Goal: Task Accomplishment & Management: Complete application form

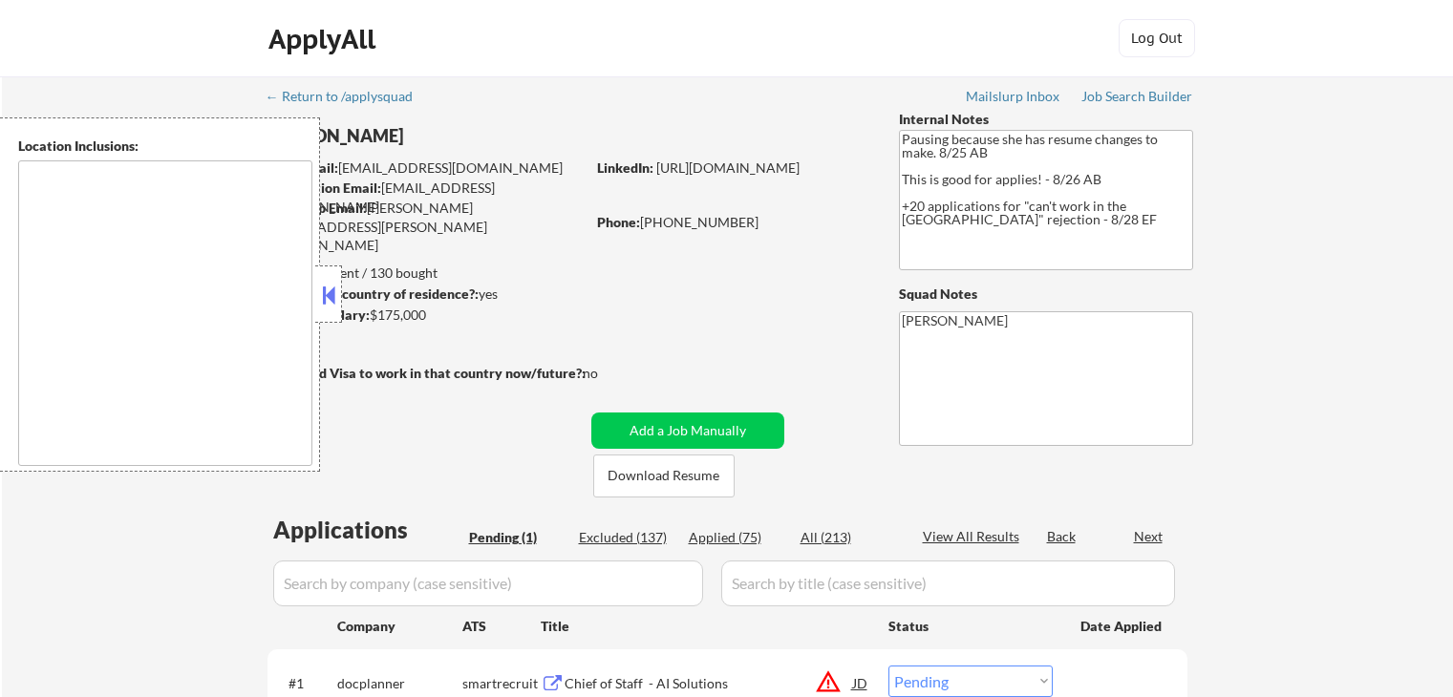
select select ""pending""
type textarea "[GEOGRAPHIC_DATA], [GEOGRAPHIC_DATA] [GEOGRAPHIC_DATA], [GEOGRAPHIC_DATA] [GEOG…"
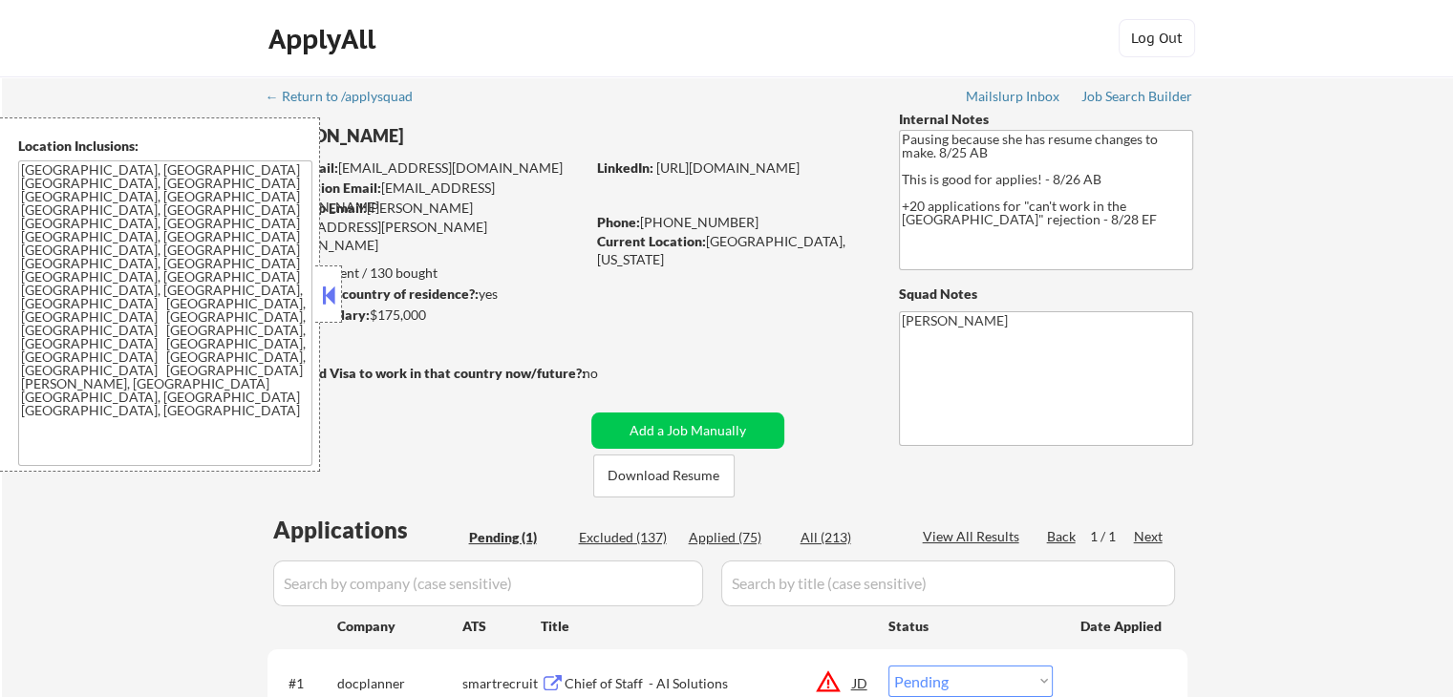
click at [330, 293] on button at bounding box center [328, 295] width 21 height 29
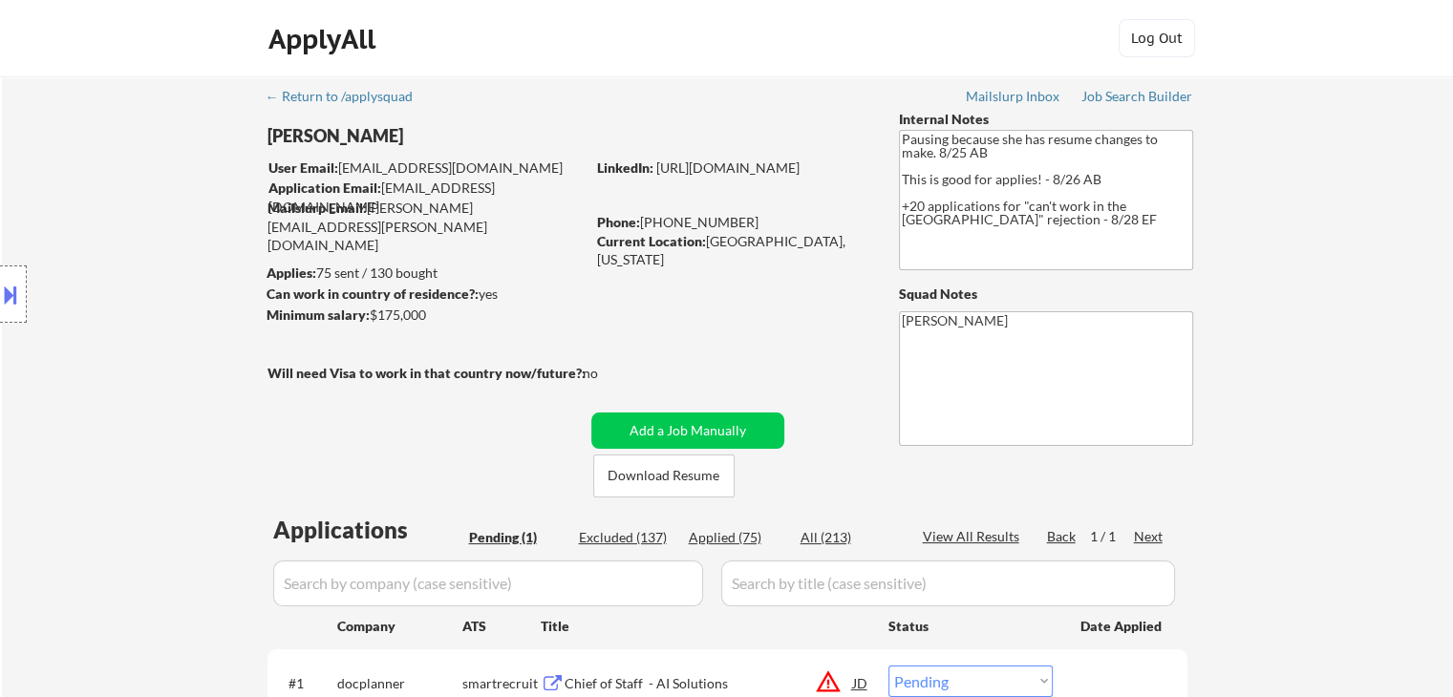
click at [330, 293] on div "Location Inclusions: [GEOGRAPHIC_DATA], [GEOGRAPHIC_DATA] [GEOGRAPHIC_DATA], [G…" at bounding box center [171, 294] width 342 height 354
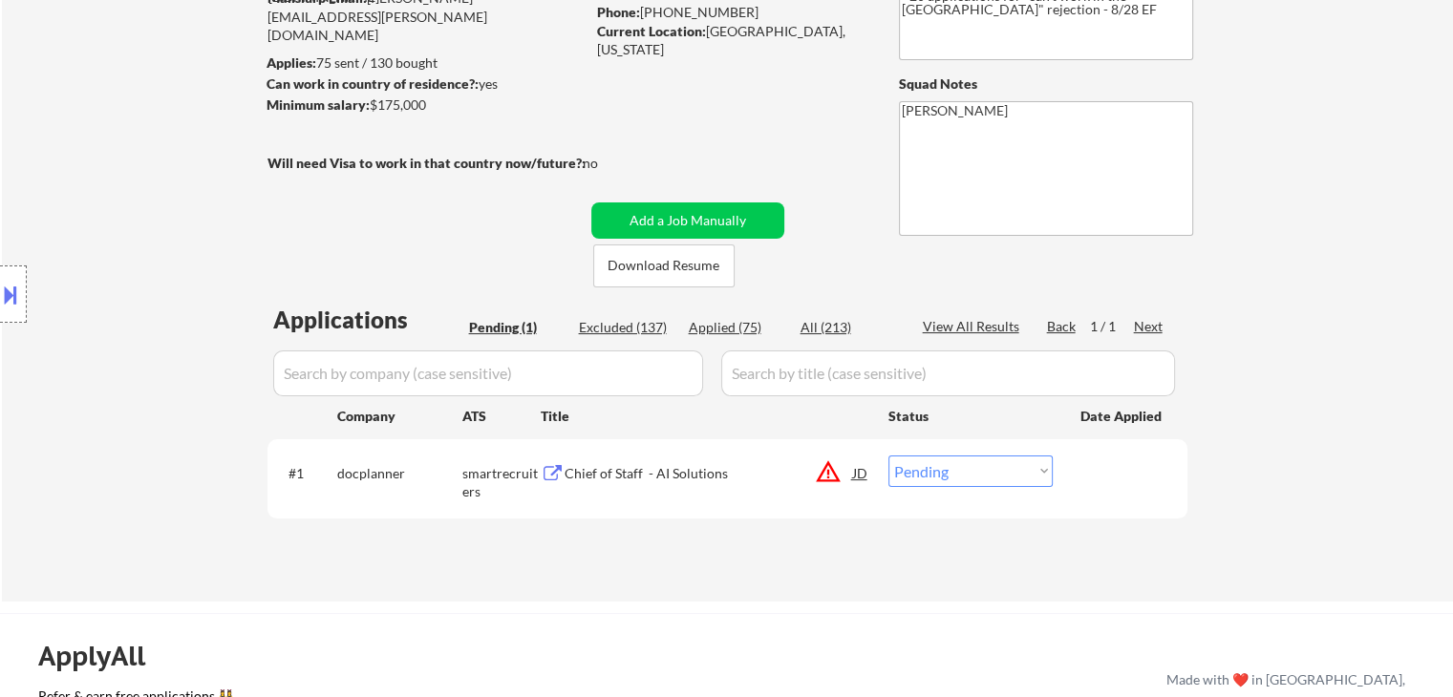
scroll to position [287, 0]
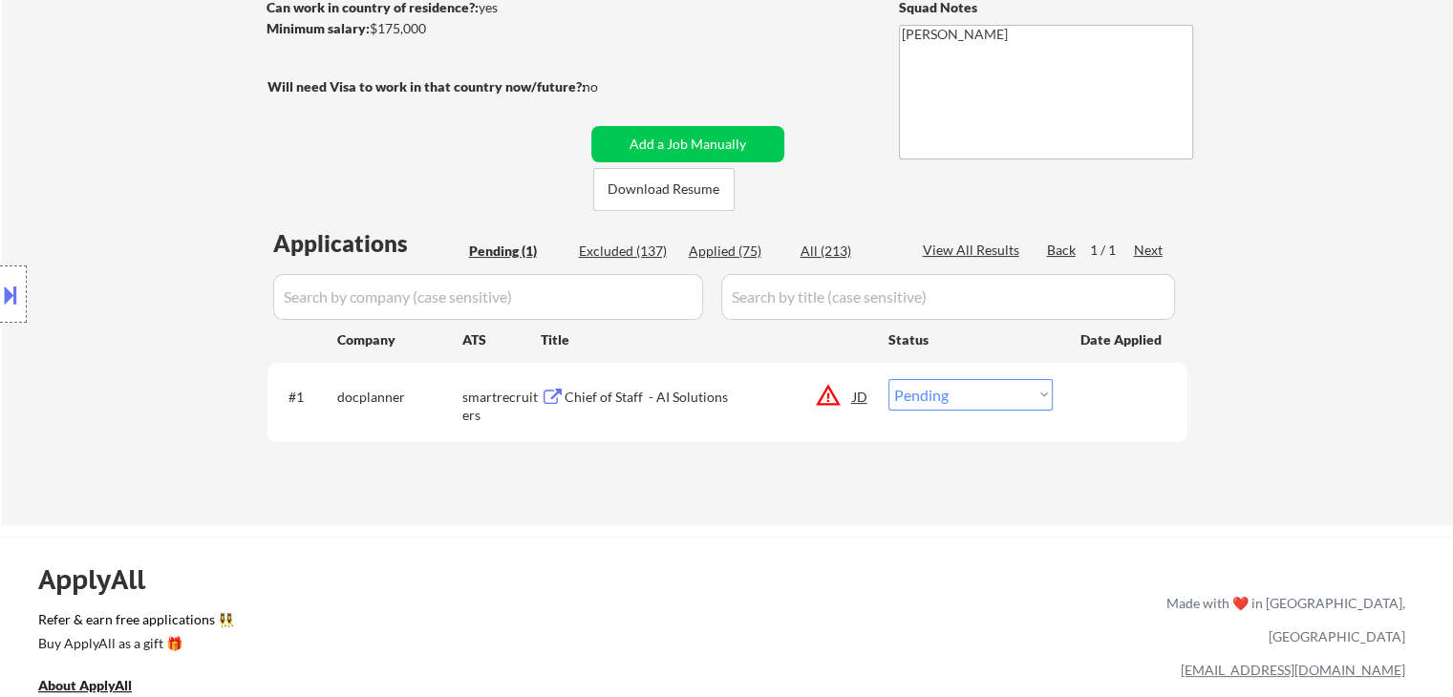
click at [175, 240] on div "Location Inclusions: [GEOGRAPHIC_DATA], [GEOGRAPHIC_DATA] [GEOGRAPHIC_DATA], [G…" at bounding box center [171, 294] width 342 height 354
click at [175, 246] on div "Location Inclusions: [GEOGRAPHIC_DATA], [GEOGRAPHIC_DATA] [GEOGRAPHIC_DATA], [G…" at bounding box center [171, 294] width 342 height 354
click at [169, 247] on div "Location Inclusions: [GEOGRAPHIC_DATA], [GEOGRAPHIC_DATA] [GEOGRAPHIC_DATA], [G…" at bounding box center [171, 294] width 342 height 354
click at [166, 249] on div "Location Inclusions: [GEOGRAPHIC_DATA], [GEOGRAPHIC_DATA] [GEOGRAPHIC_DATA], [G…" at bounding box center [171, 294] width 342 height 354
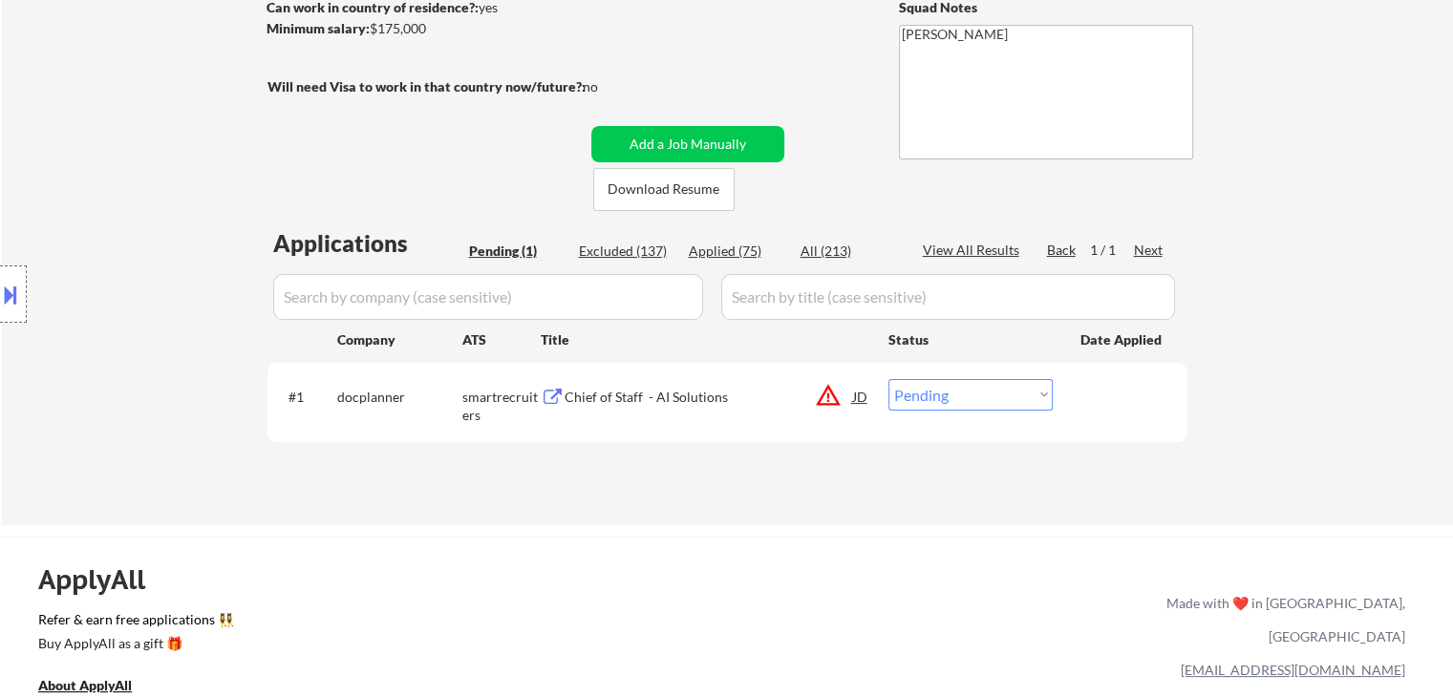
click at [166, 249] on div "Location Inclusions: [GEOGRAPHIC_DATA], [GEOGRAPHIC_DATA] [GEOGRAPHIC_DATA], [G…" at bounding box center [171, 294] width 342 height 354
click at [96, 272] on div "Location Inclusions: [GEOGRAPHIC_DATA], [GEOGRAPHIC_DATA] [GEOGRAPHIC_DATA], [G…" at bounding box center [171, 294] width 342 height 354
click at [155, 306] on div "Location Inclusions: [GEOGRAPHIC_DATA], [GEOGRAPHIC_DATA] [GEOGRAPHIC_DATA], [G…" at bounding box center [171, 294] width 342 height 354
click at [145, 303] on div "Location Inclusions: [GEOGRAPHIC_DATA], [GEOGRAPHIC_DATA] [GEOGRAPHIC_DATA], [G…" at bounding box center [171, 294] width 342 height 354
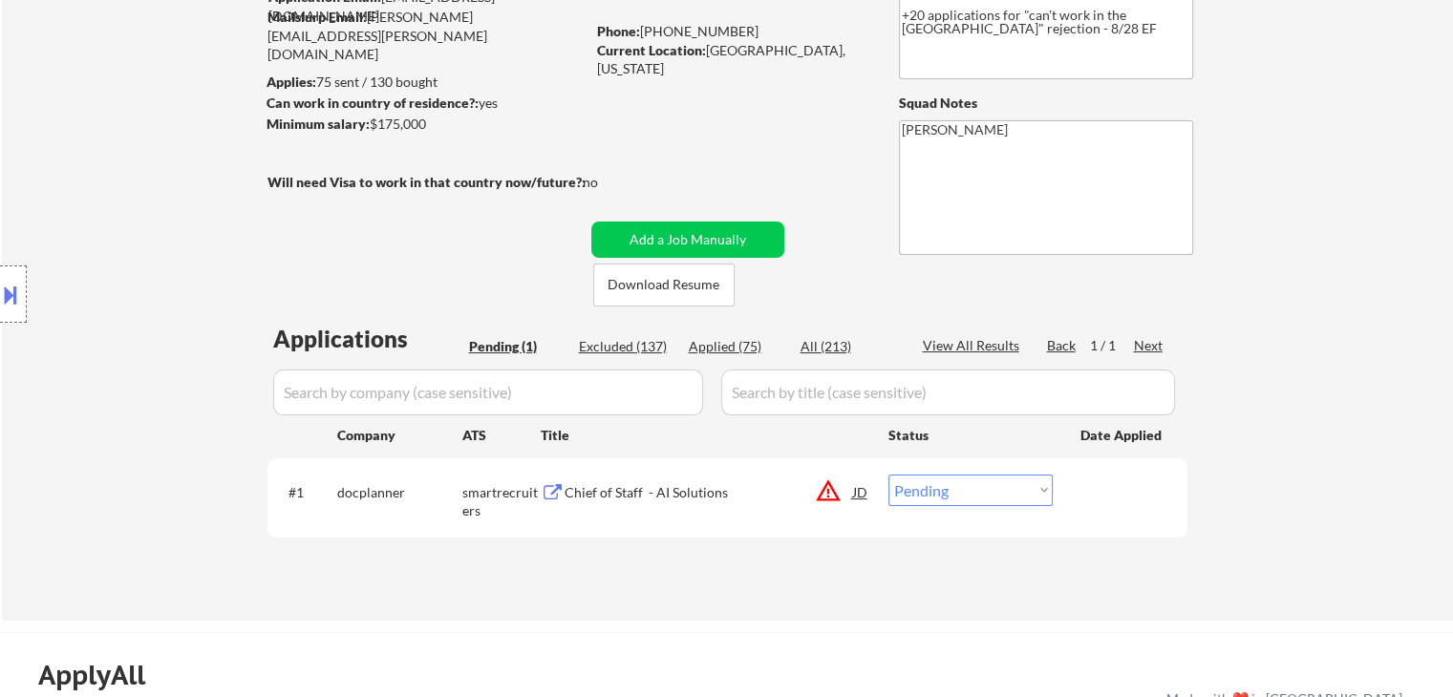
click at [145, 303] on div "Location Inclusions: [GEOGRAPHIC_DATA], [GEOGRAPHIC_DATA] [GEOGRAPHIC_DATA], [G…" at bounding box center [171, 294] width 342 height 354
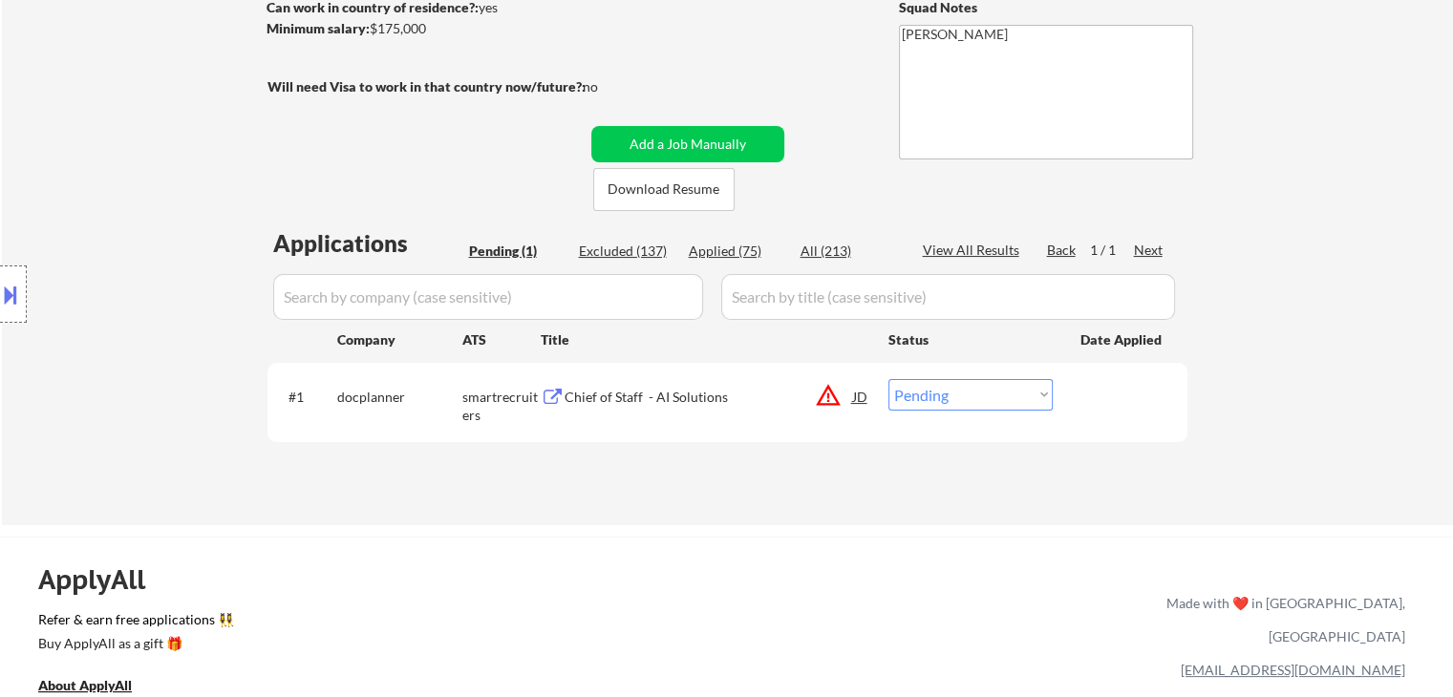
click at [149, 268] on div "Location Inclusions: [GEOGRAPHIC_DATA], [GEOGRAPHIC_DATA] [GEOGRAPHIC_DATA], [G…" at bounding box center [171, 294] width 342 height 354
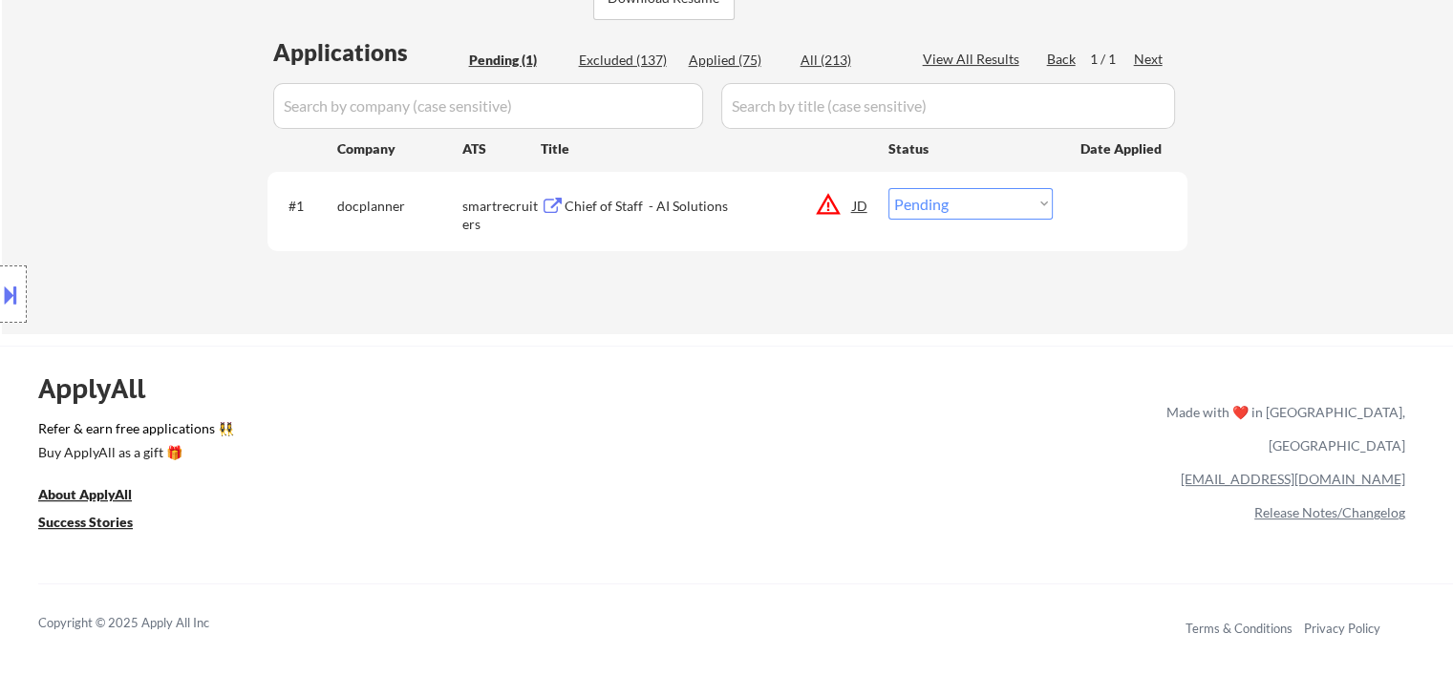
click at [137, 269] on div "Location Inclusions: [GEOGRAPHIC_DATA], [GEOGRAPHIC_DATA] [GEOGRAPHIC_DATA], [G…" at bounding box center [171, 294] width 342 height 354
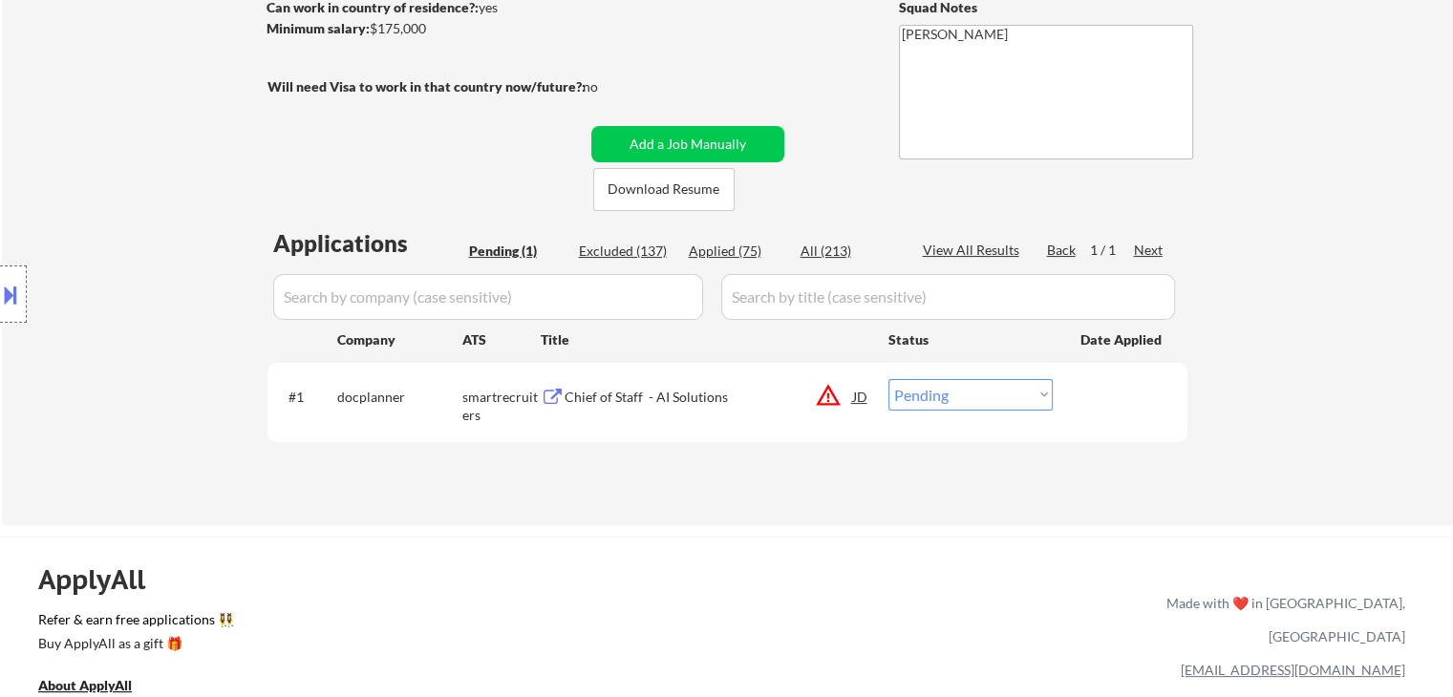
click at [136, 268] on div "Location Inclusions: [GEOGRAPHIC_DATA], [GEOGRAPHIC_DATA] [GEOGRAPHIC_DATA], [G…" at bounding box center [171, 294] width 342 height 354
click at [135, 268] on div "Location Inclusions: [GEOGRAPHIC_DATA], [GEOGRAPHIC_DATA] [GEOGRAPHIC_DATA], [G…" at bounding box center [171, 294] width 342 height 354
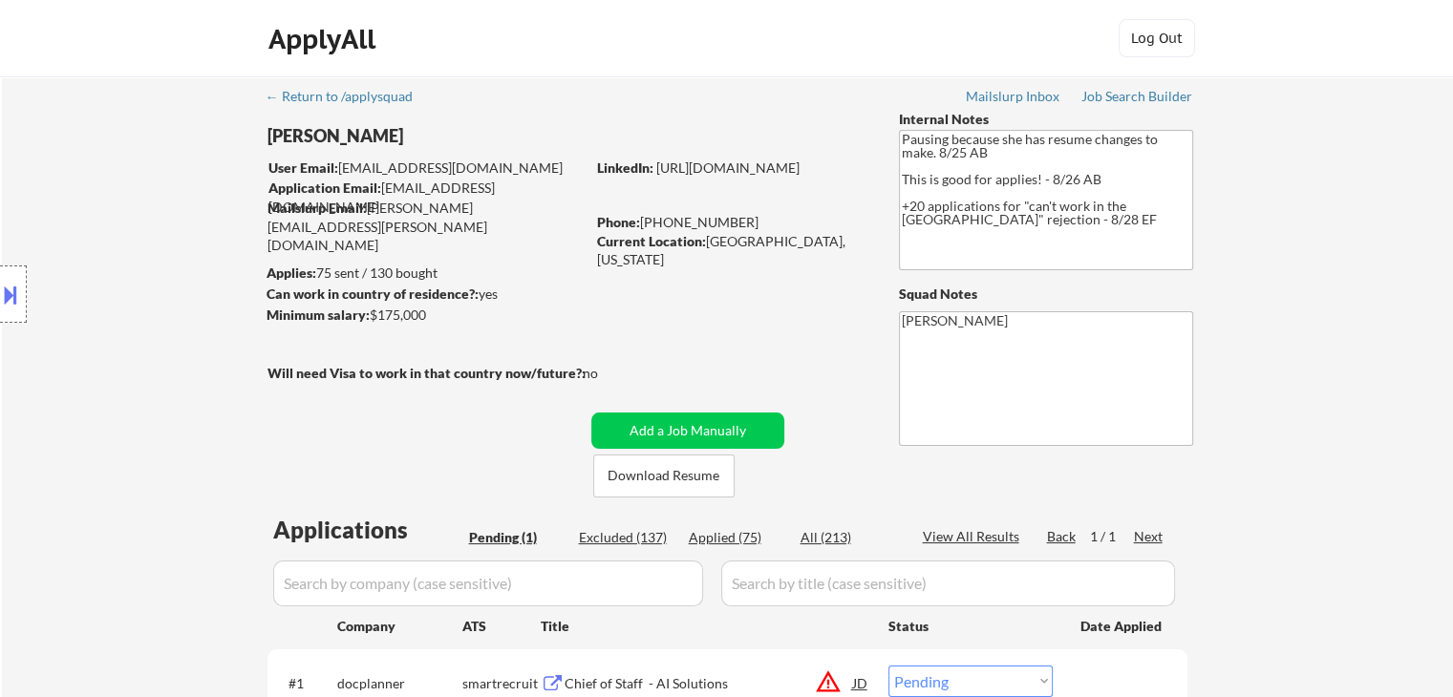
click at [135, 268] on div "Location Inclusions: [GEOGRAPHIC_DATA], [GEOGRAPHIC_DATA] [GEOGRAPHIC_DATA], [G…" at bounding box center [171, 294] width 342 height 354
click at [135, 269] on div "Location Inclusions: [GEOGRAPHIC_DATA], [GEOGRAPHIC_DATA] [GEOGRAPHIC_DATA], [G…" at bounding box center [171, 294] width 342 height 354
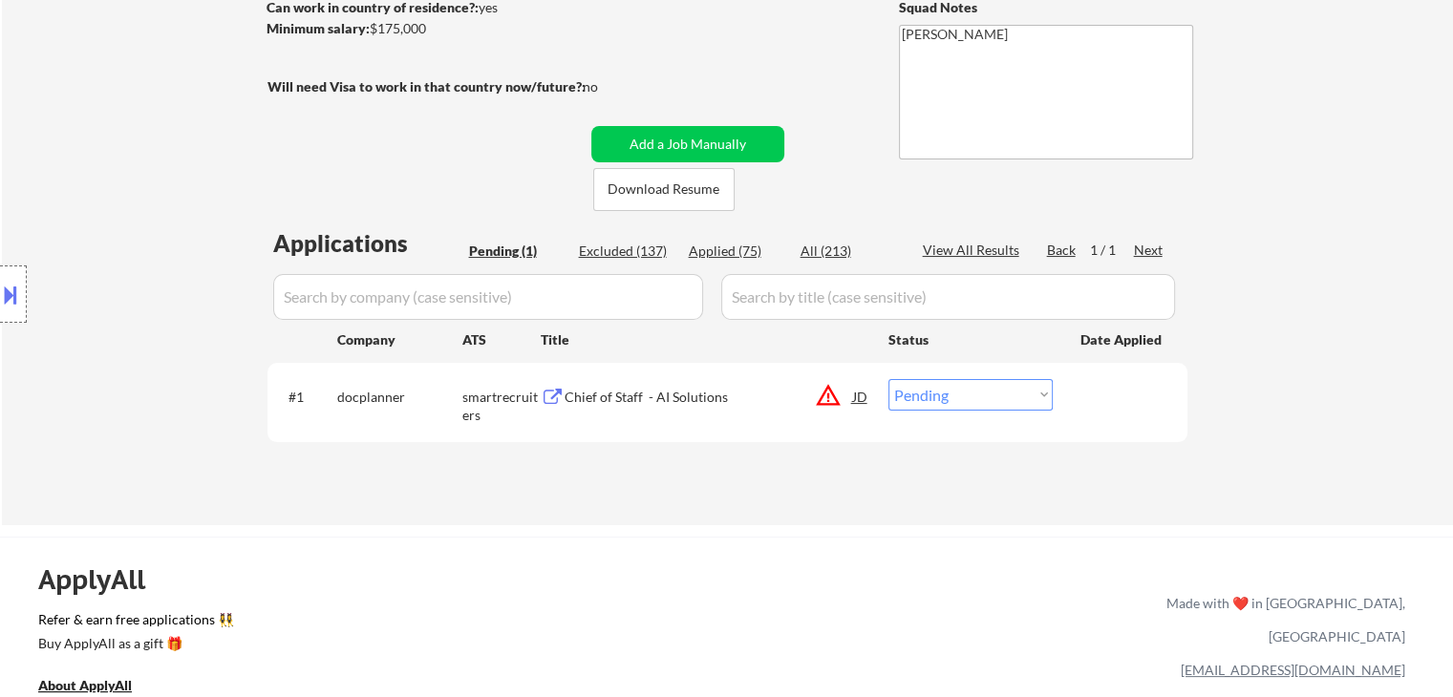
click at [147, 268] on div "Location Inclusions: [GEOGRAPHIC_DATA], [GEOGRAPHIC_DATA] [GEOGRAPHIC_DATA], [G…" at bounding box center [171, 294] width 342 height 354
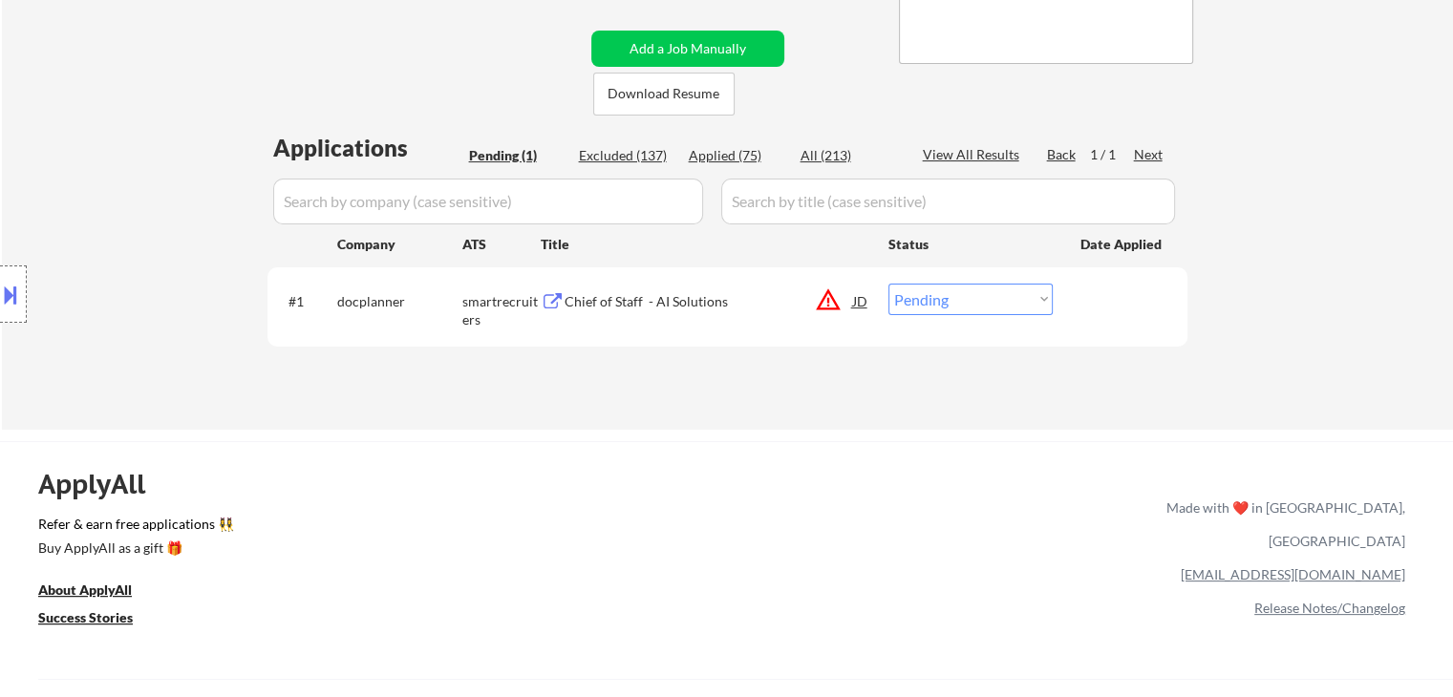
click at [142, 267] on div "Location Inclusions: [GEOGRAPHIC_DATA], [GEOGRAPHIC_DATA] [GEOGRAPHIC_DATA], [G…" at bounding box center [171, 294] width 342 height 354
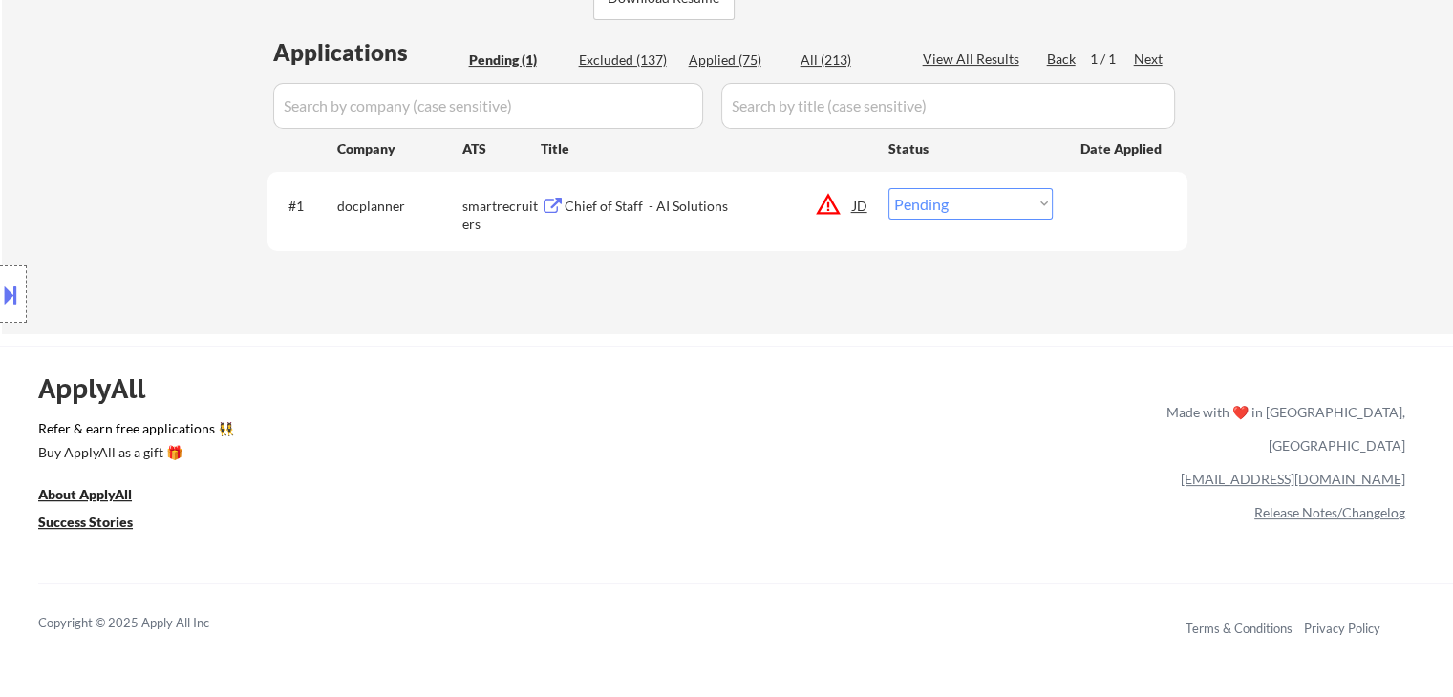
click at [142, 267] on div "Location Inclusions: [GEOGRAPHIC_DATA], [GEOGRAPHIC_DATA] [GEOGRAPHIC_DATA], [G…" at bounding box center [171, 294] width 342 height 354
click at [142, 268] on div "Location Inclusions: [GEOGRAPHIC_DATA], [GEOGRAPHIC_DATA] [GEOGRAPHIC_DATA], [G…" at bounding box center [171, 294] width 342 height 354
click at [142, 272] on div "Location Inclusions: [GEOGRAPHIC_DATA], [GEOGRAPHIC_DATA] [GEOGRAPHIC_DATA], [G…" at bounding box center [171, 294] width 342 height 354
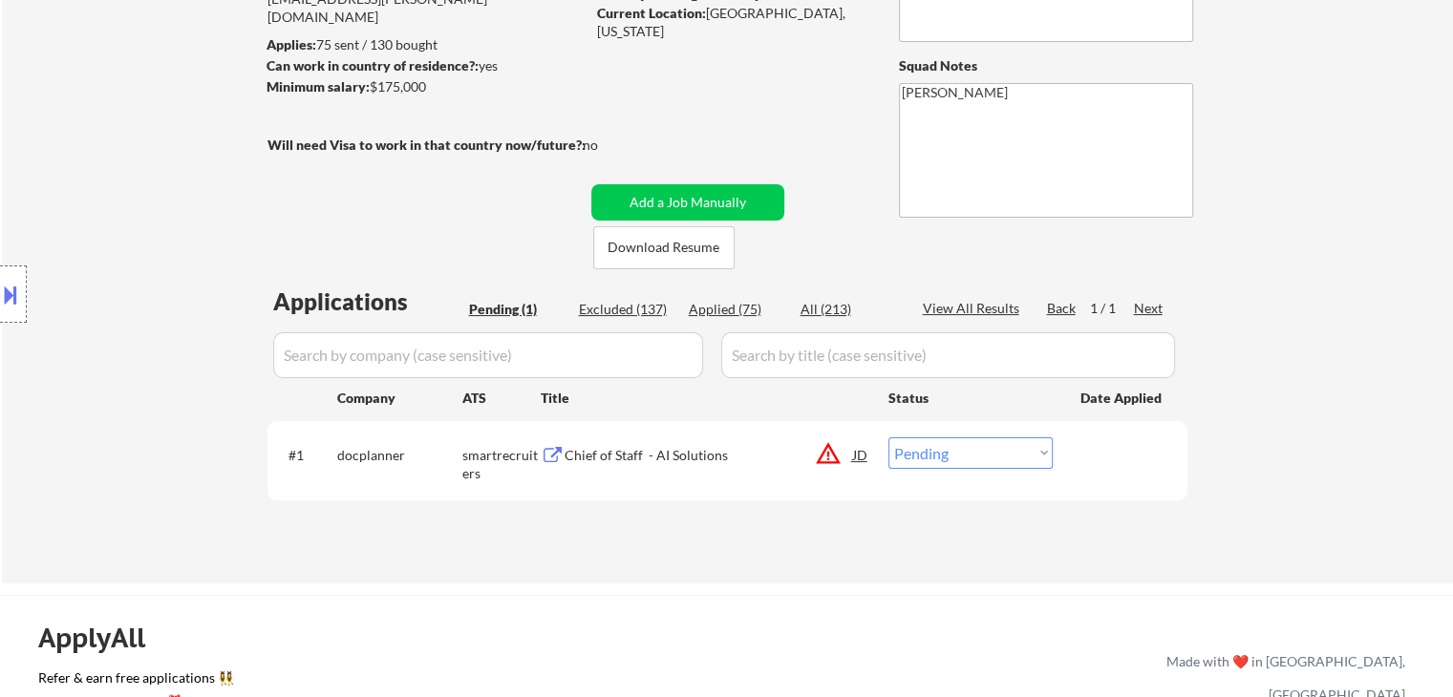
scroll to position [96, 0]
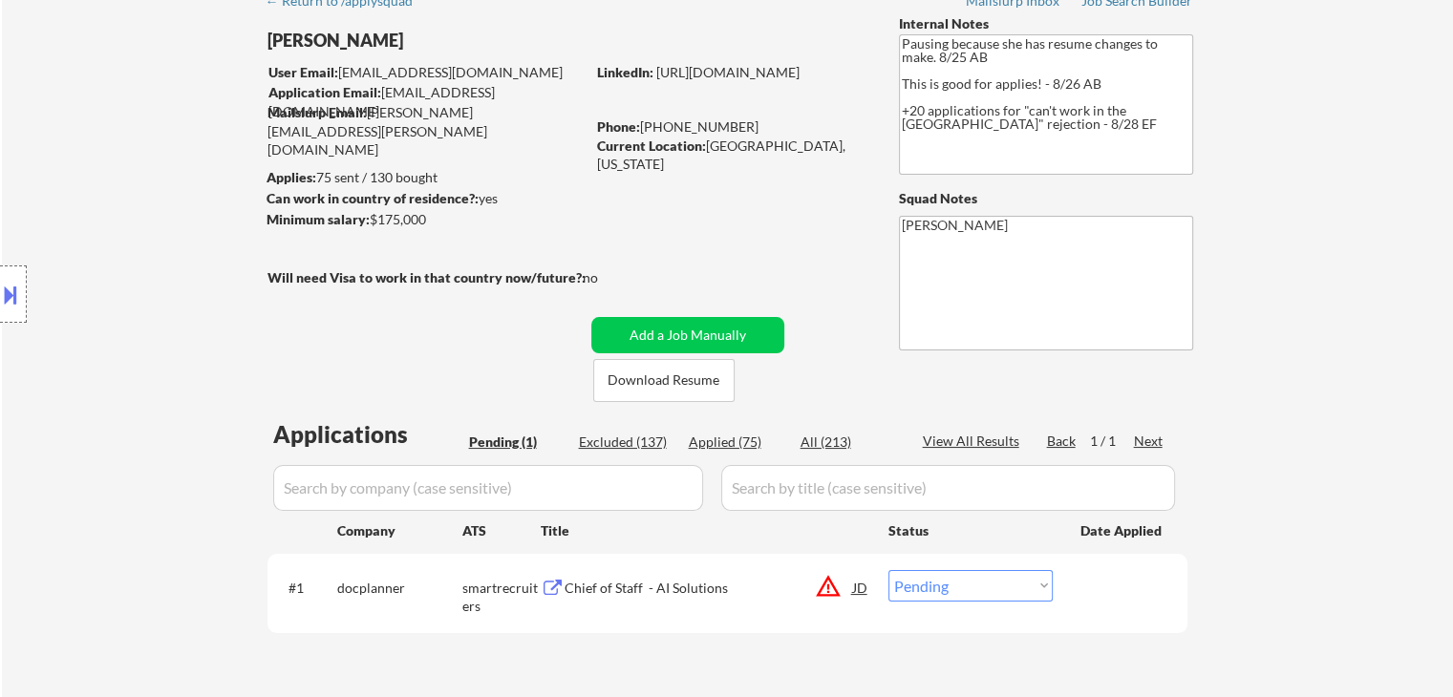
click at [145, 272] on div "Location Inclusions: [GEOGRAPHIC_DATA], [GEOGRAPHIC_DATA] [GEOGRAPHIC_DATA], [G…" at bounding box center [171, 294] width 342 height 354
click at [145, 274] on div "Location Inclusions: [GEOGRAPHIC_DATA], [GEOGRAPHIC_DATA] [GEOGRAPHIC_DATA], [G…" at bounding box center [171, 294] width 342 height 354
click at [145, 275] on div "Location Inclusions: [GEOGRAPHIC_DATA], [GEOGRAPHIC_DATA] [GEOGRAPHIC_DATA], [G…" at bounding box center [171, 294] width 342 height 354
click at [145, 276] on div "Location Inclusions: [GEOGRAPHIC_DATA], [GEOGRAPHIC_DATA] [GEOGRAPHIC_DATA], [G…" at bounding box center [171, 294] width 342 height 354
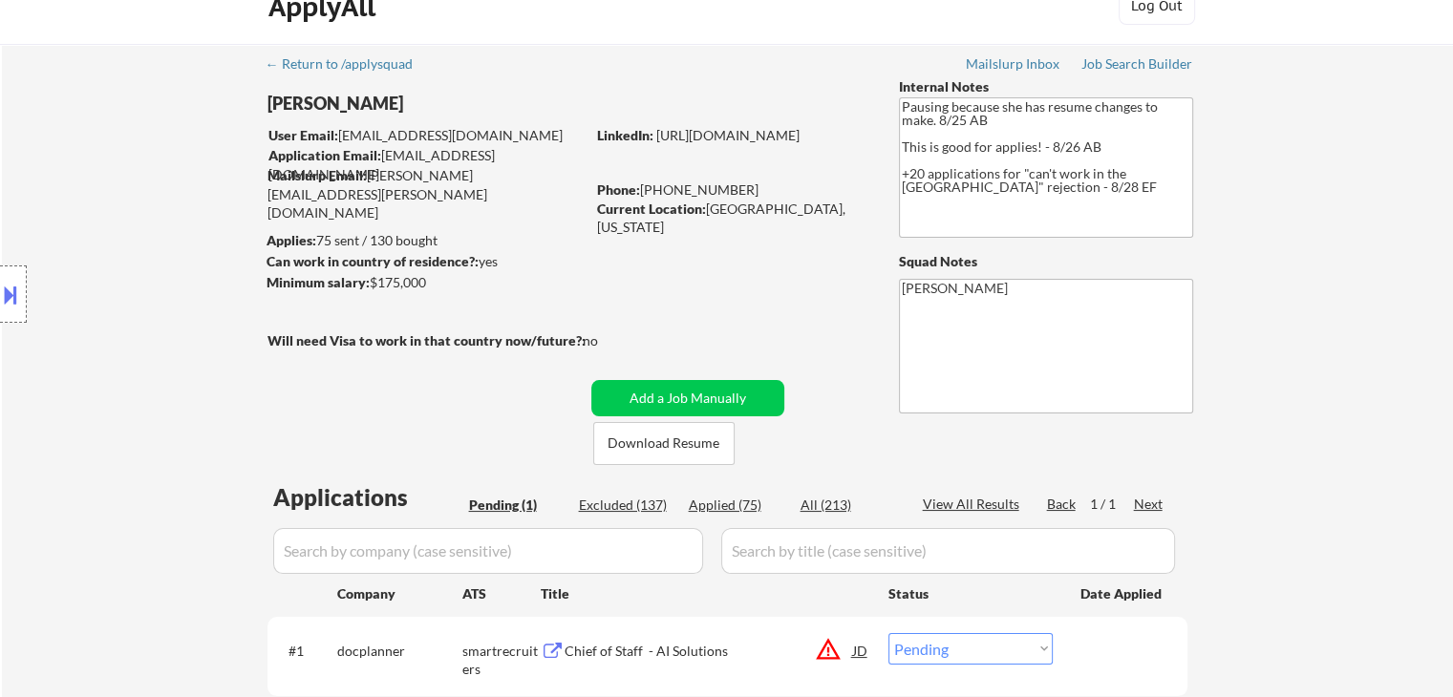
scroll to position [0, 0]
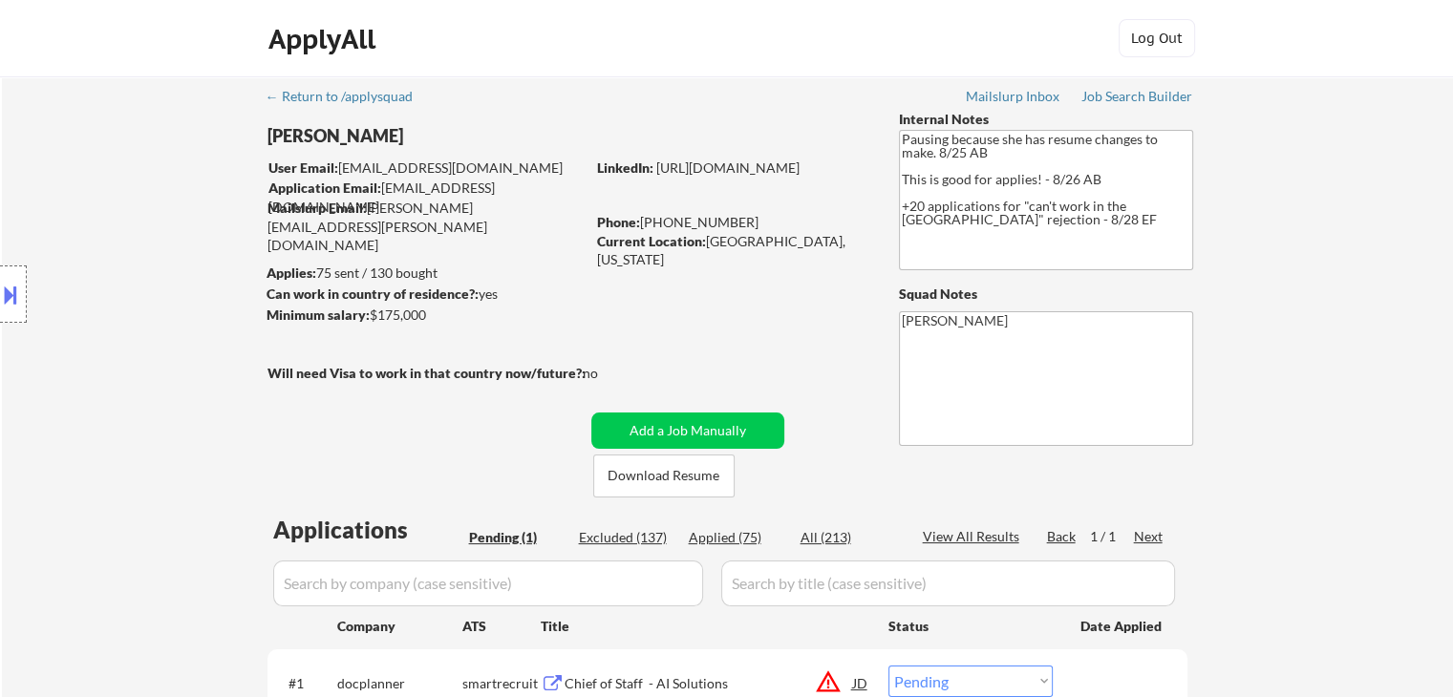
click at [145, 276] on div "Location Inclusions: [GEOGRAPHIC_DATA], [GEOGRAPHIC_DATA] [GEOGRAPHIC_DATA], [G…" at bounding box center [171, 294] width 342 height 354
click at [146, 279] on div "Location Inclusions: [GEOGRAPHIC_DATA], [GEOGRAPHIC_DATA] [GEOGRAPHIC_DATA], [G…" at bounding box center [171, 294] width 342 height 354
click at [147, 280] on div "Location Inclusions: [GEOGRAPHIC_DATA], [GEOGRAPHIC_DATA] [GEOGRAPHIC_DATA], [G…" at bounding box center [171, 294] width 342 height 354
click at [147, 281] on div "Location Inclusions: [GEOGRAPHIC_DATA], [GEOGRAPHIC_DATA] [GEOGRAPHIC_DATA], [G…" at bounding box center [171, 294] width 342 height 354
click at [150, 283] on div "Location Inclusions: [GEOGRAPHIC_DATA], [GEOGRAPHIC_DATA] [GEOGRAPHIC_DATA], [G…" at bounding box center [171, 294] width 342 height 354
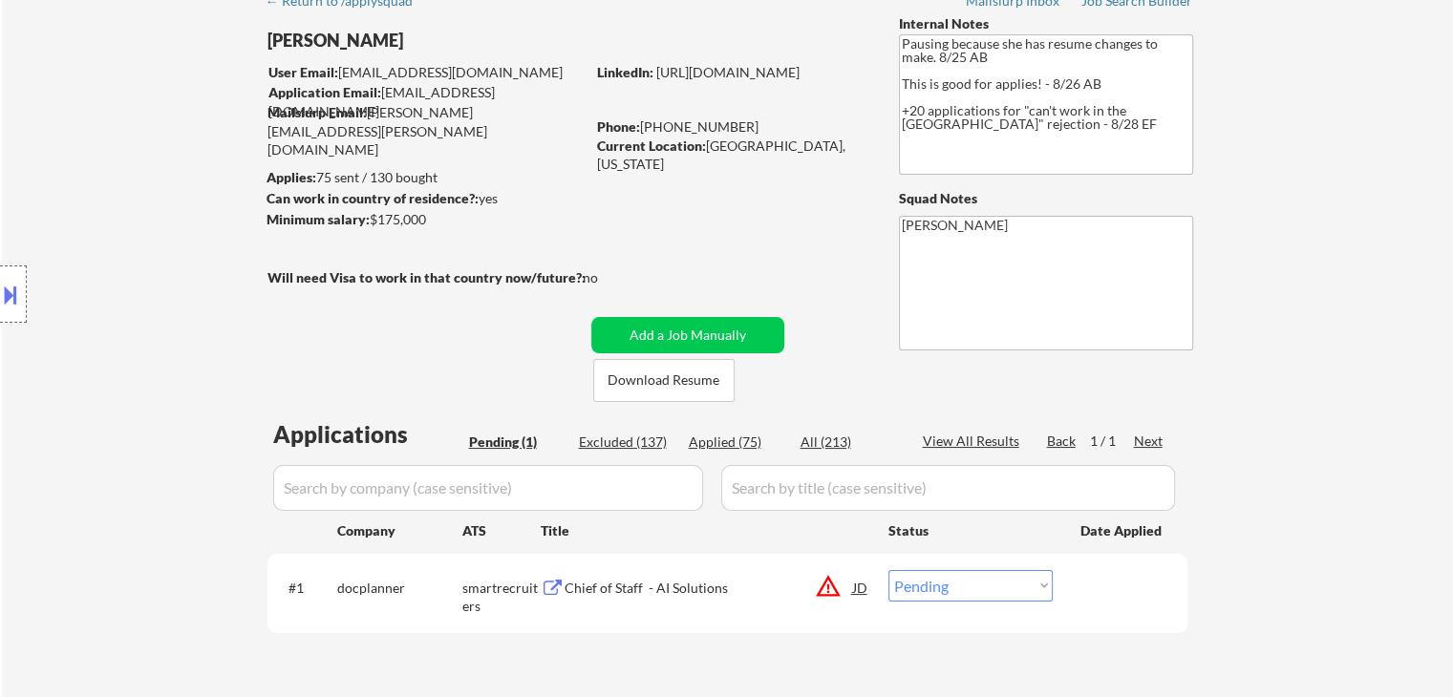
click at [150, 281] on div "Location Inclusions: [GEOGRAPHIC_DATA], [GEOGRAPHIC_DATA] [GEOGRAPHIC_DATA], [G…" at bounding box center [171, 294] width 342 height 354
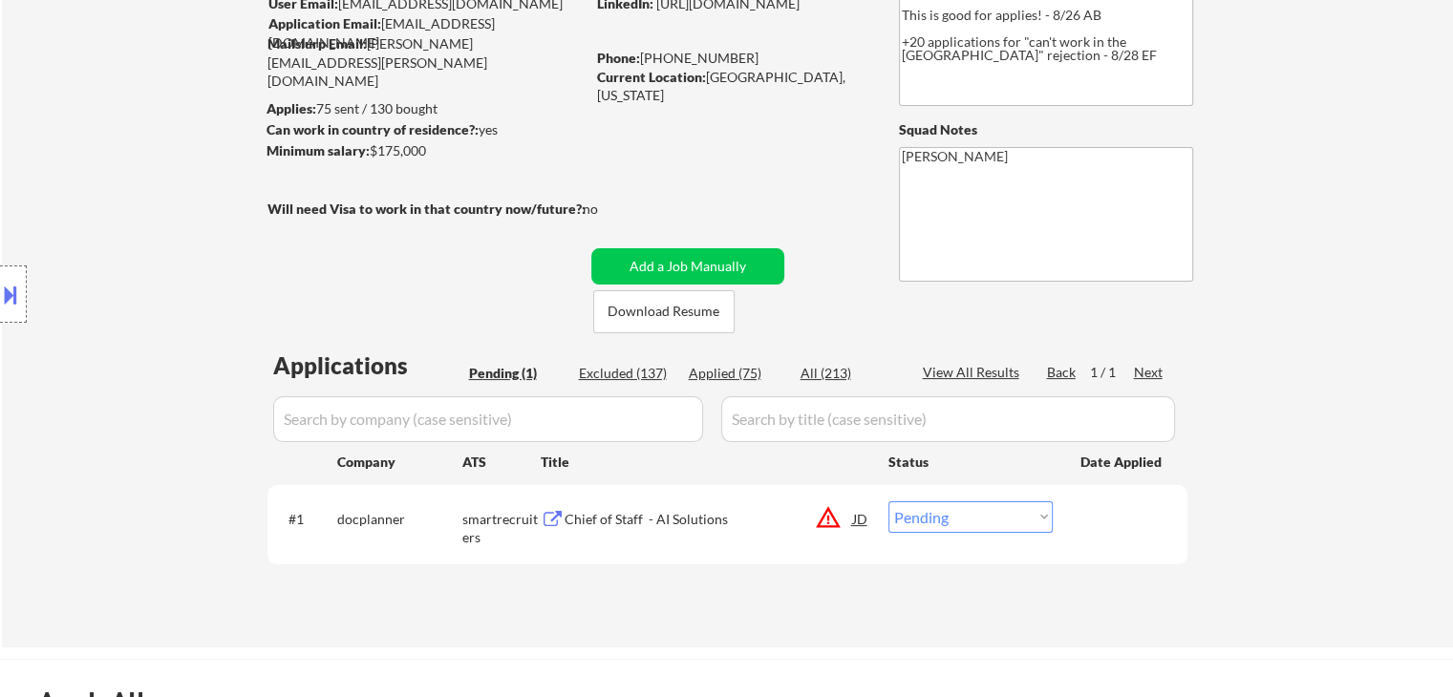
scroll to position [287, 0]
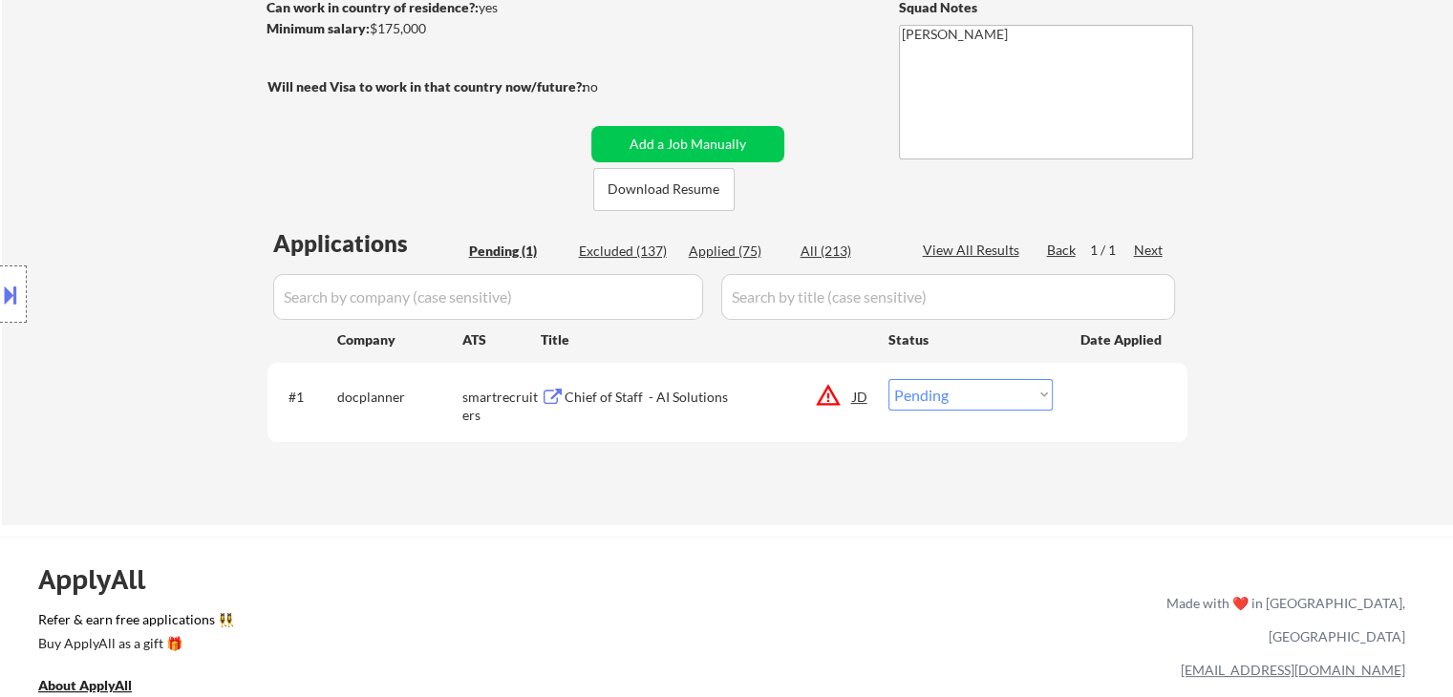
click at [122, 291] on div "Location Inclusions: [GEOGRAPHIC_DATA], [GEOGRAPHIC_DATA] [GEOGRAPHIC_DATA], [G…" at bounding box center [171, 294] width 342 height 354
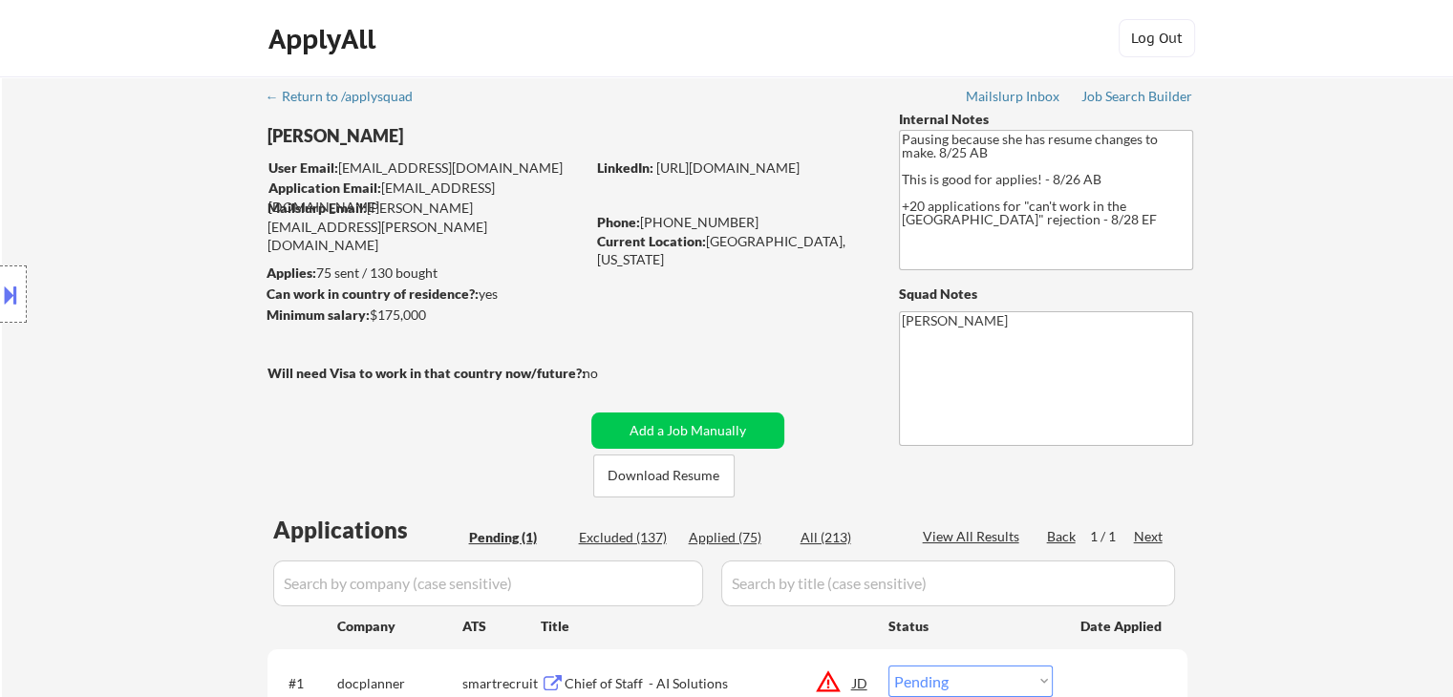
click at [105, 294] on div "Location Inclusions: [GEOGRAPHIC_DATA], [GEOGRAPHIC_DATA] [GEOGRAPHIC_DATA], [G…" at bounding box center [171, 294] width 342 height 354
click at [103, 287] on div "Location Inclusions: [GEOGRAPHIC_DATA], [GEOGRAPHIC_DATA] [GEOGRAPHIC_DATA], [G…" at bounding box center [171, 294] width 342 height 354
click at [105, 286] on div "Location Inclusions: [GEOGRAPHIC_DATA], [GEOGRAPHIC_DATA] [GEOGRAPHIC_DATA], [G…" at bounding box center [171, 294] width 342 height 354
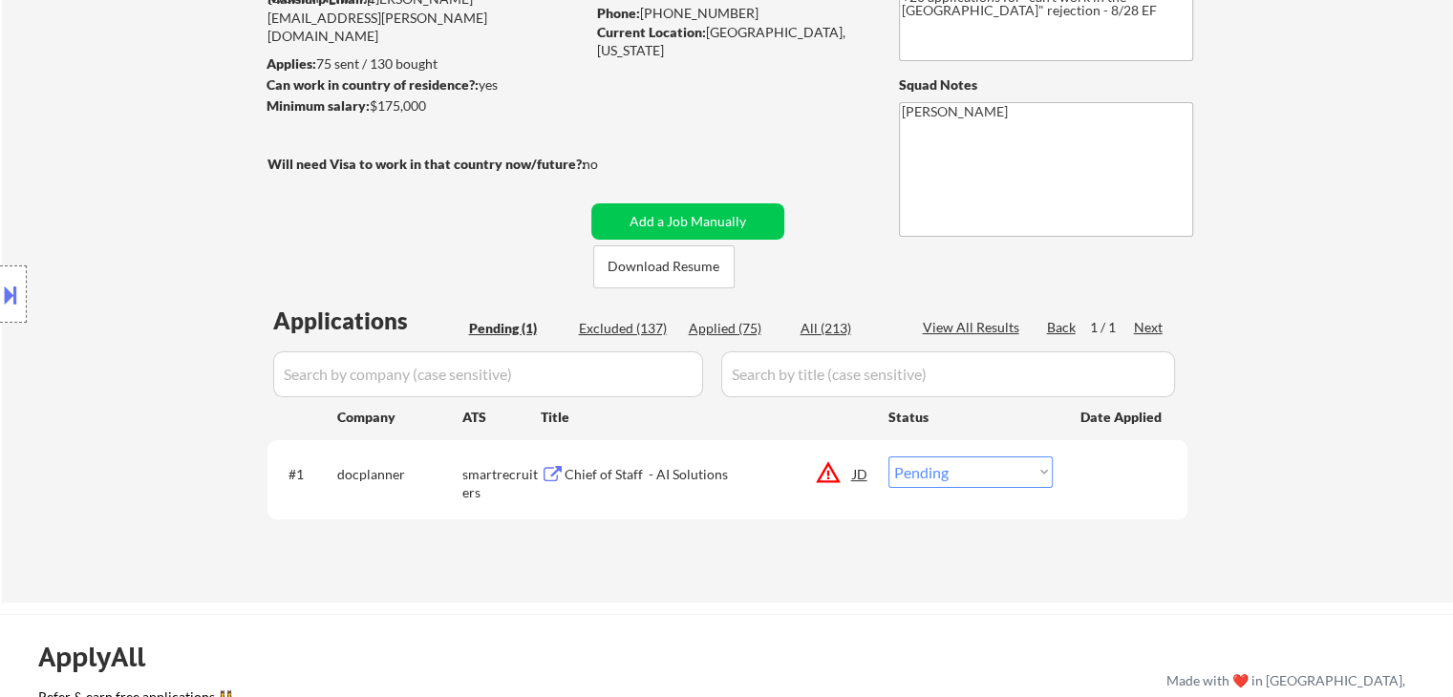
scroll to position [96, 0]
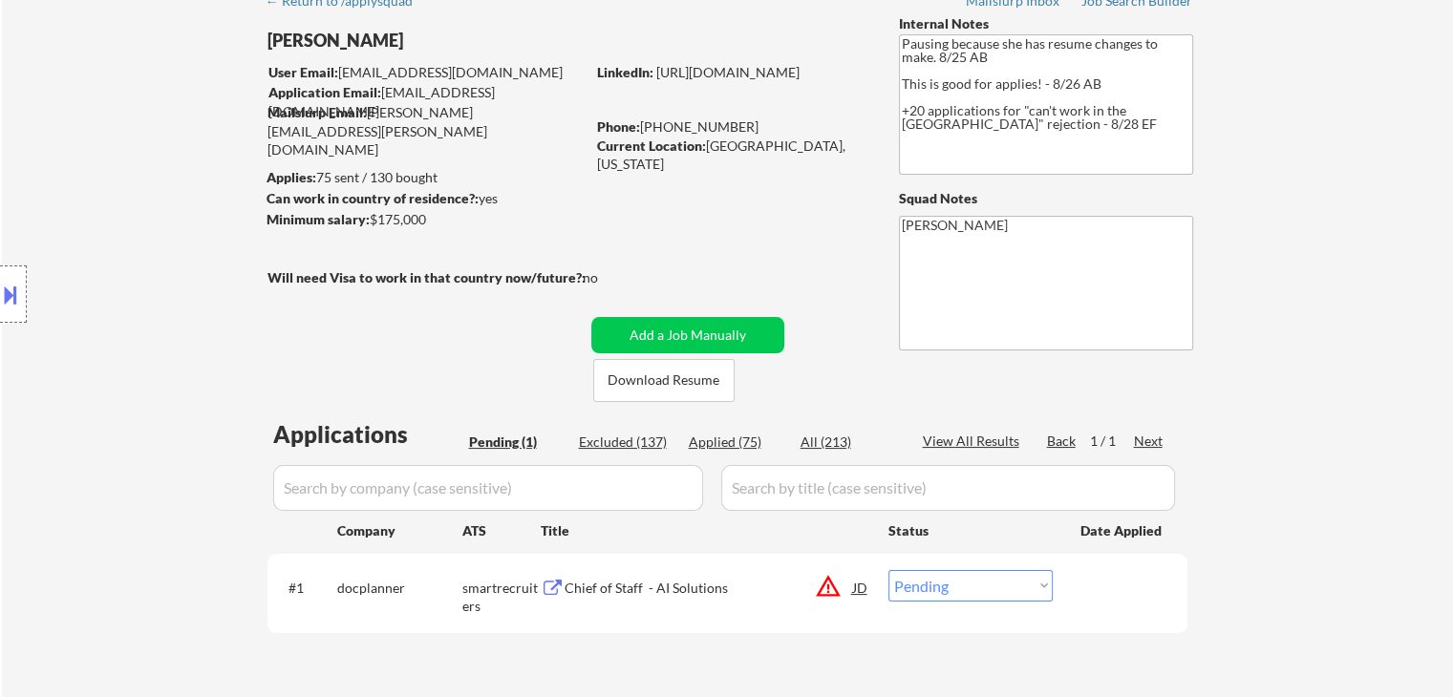
click at [141, 258] on div "Location Inclusions: [GEOGRAPHIC_DATA], [GEOGRAPHIC_DATA] [GEOGRAPHIC_DATA], [G…" at bounding box center [171, 294] width 342 height 354
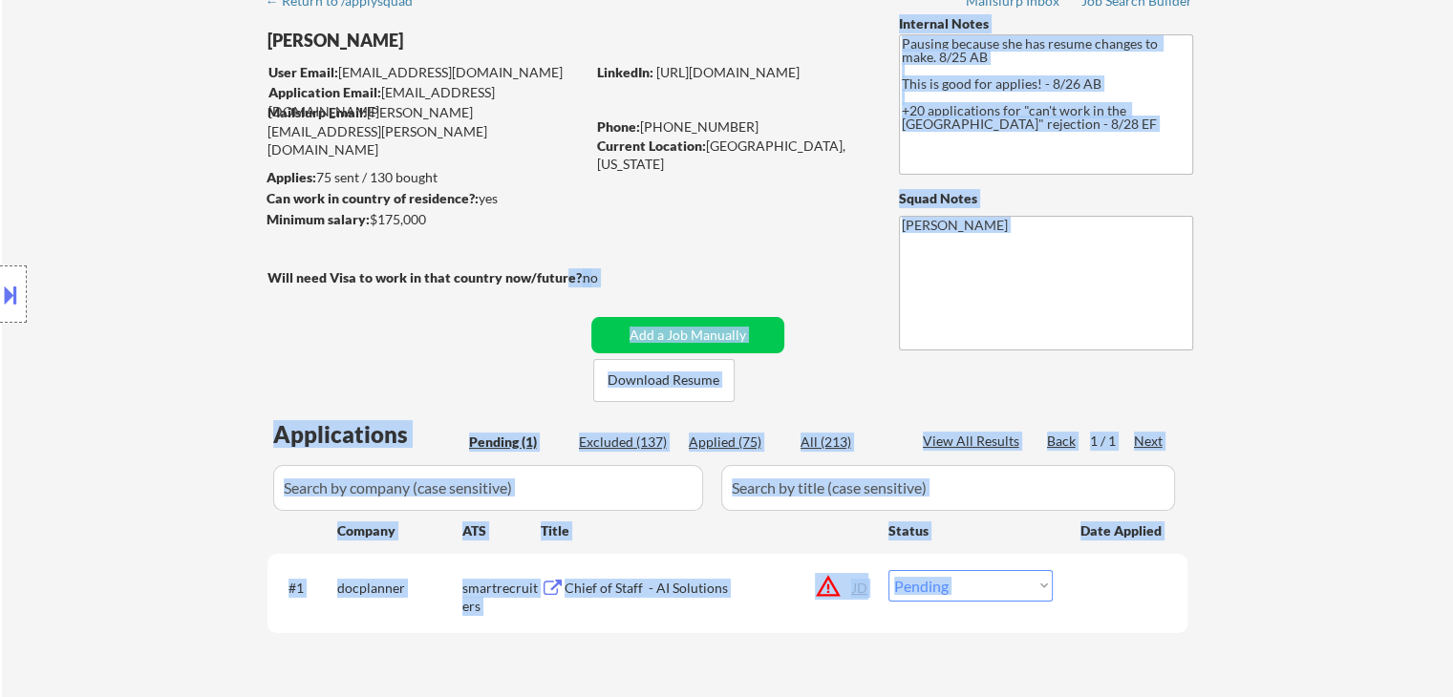
drag, startPoint x: 339, startPoint y: 271, endPoint x: 565, endPoint y: 272, distance: 226.4
click at [565, 272] on body "← Return to /applysquad Mailslurp Inbox Job Search Builder [PERSON_NAME] User E…" at bounding box center [726, 252] width 1453 height 697
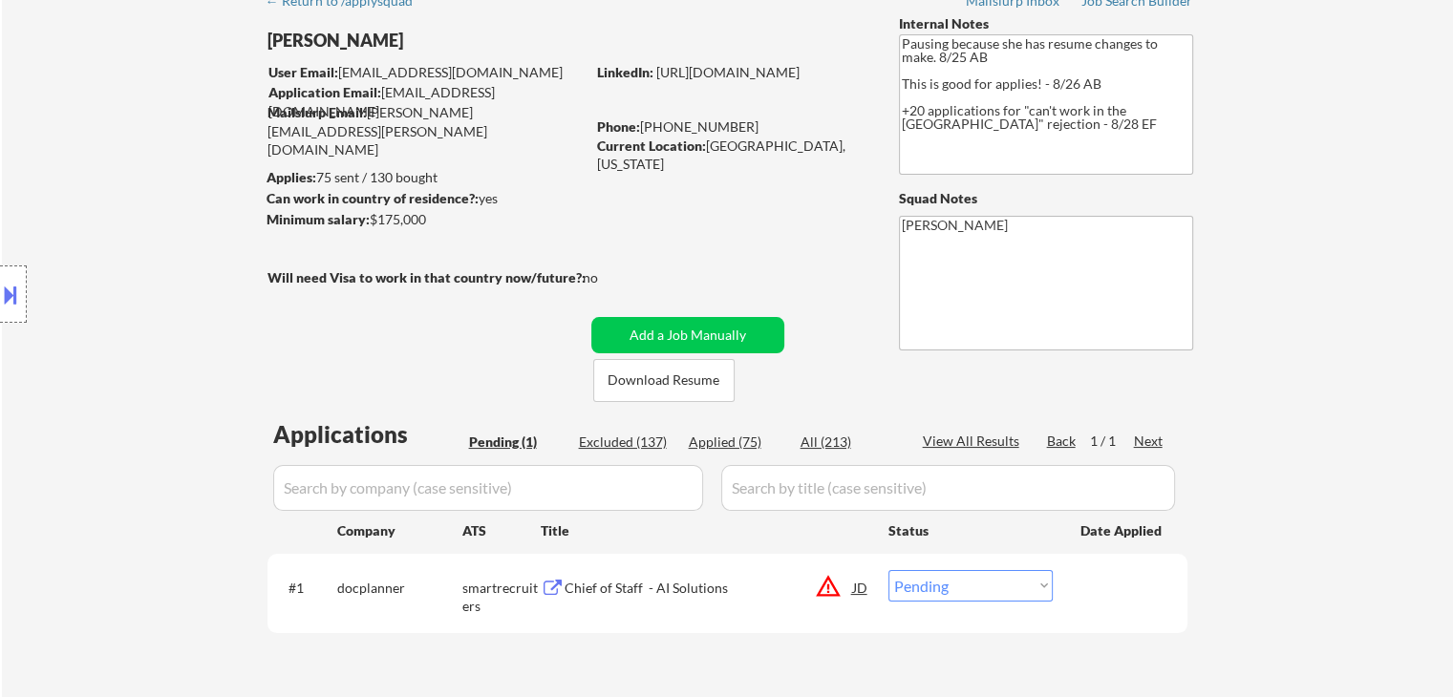
click at [600, 268] on div "no" at bounding box center [610, 277] width 54 height 19
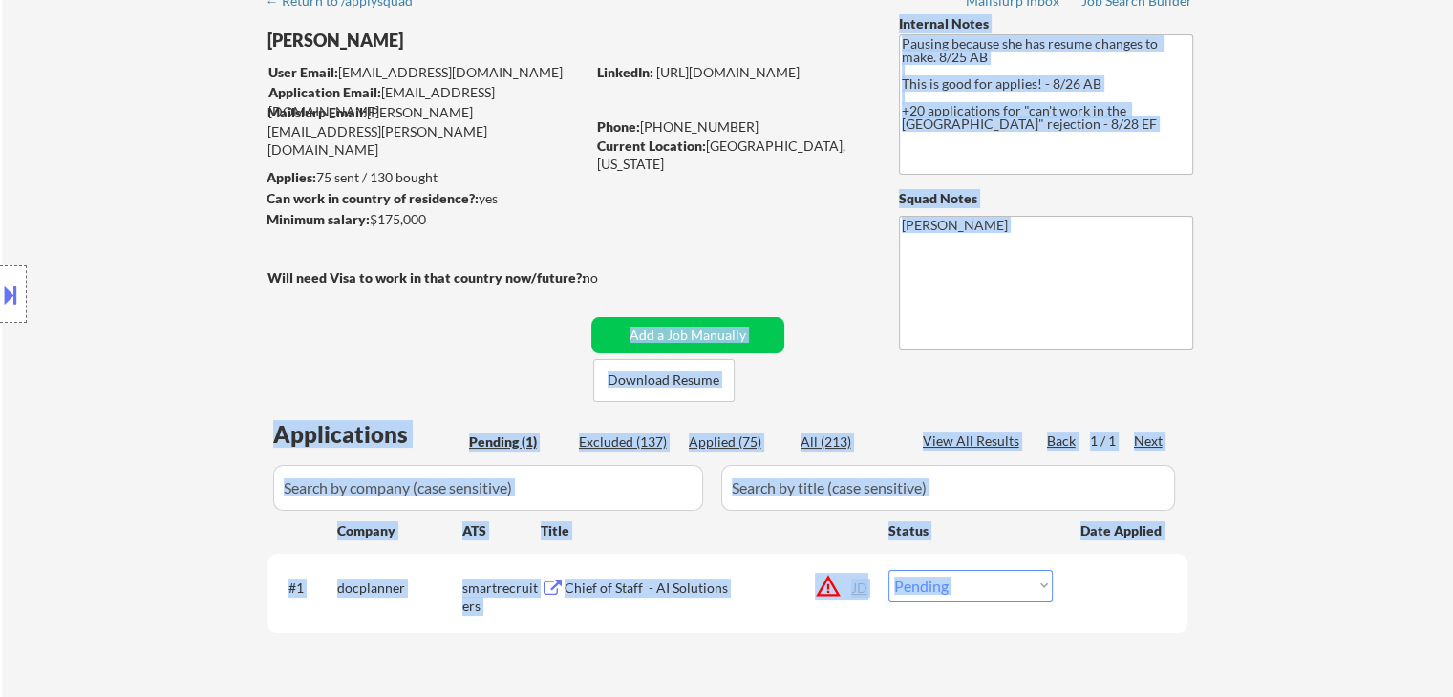
drag, startPoint x: 610, startPoint y: 280, endPoint x: 195, endPoint y: 281, distance: 415.5
click at [259, 287] on body "← Return to /applysquad Mailslurp Inbox Job Search Builder [PERSON_NAME] User E…" at bounding box center [726, 252] width 1453 height 697
drag, startPoint x: 189, startPoint y: 263, endPoint x: 169, endPoint y: 272, distance: 22.2
click at [188, 263] on div "Location Inclusions: [GEOGRAPHIC_DATA], [GEOGRAPHIC_DATA] [GEOGRAPHIC_DATA], [G…" at bounding box center [171, 294] width 342 height 354
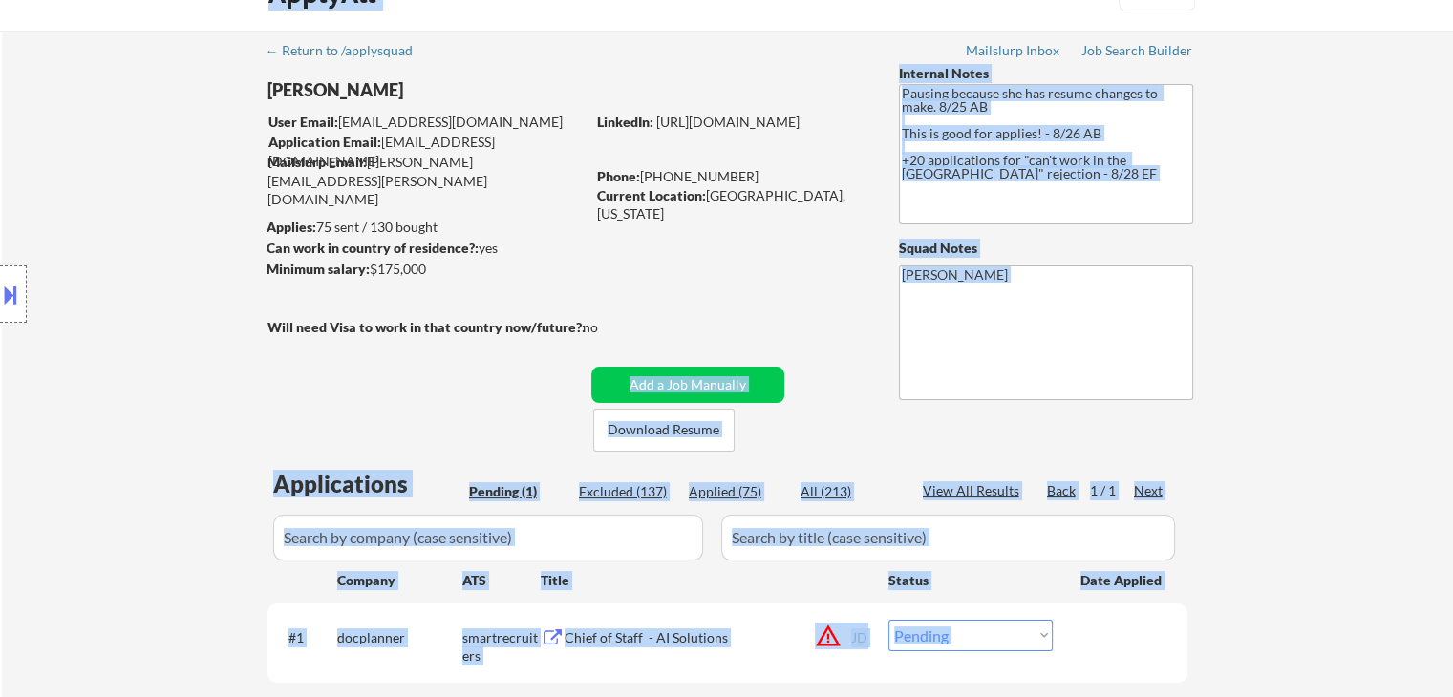
scroll to position [0, 0]
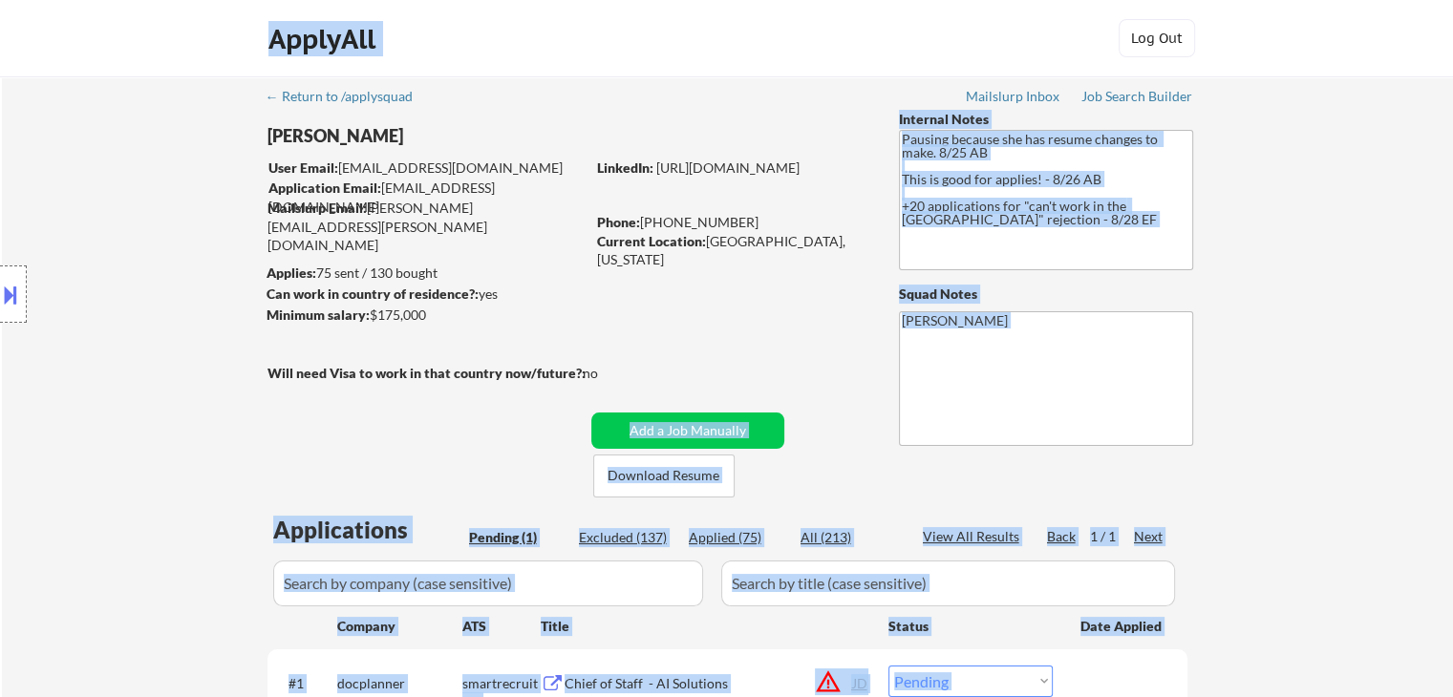
click at [211, 266] on div "Location Inclusions: [GEOGRAPHIC_DATA], [GEOGRAPHIC_DATA] [GEOGRAPHIC_DATA], [G…" at bounding box center [171, 294] width 342 height 354
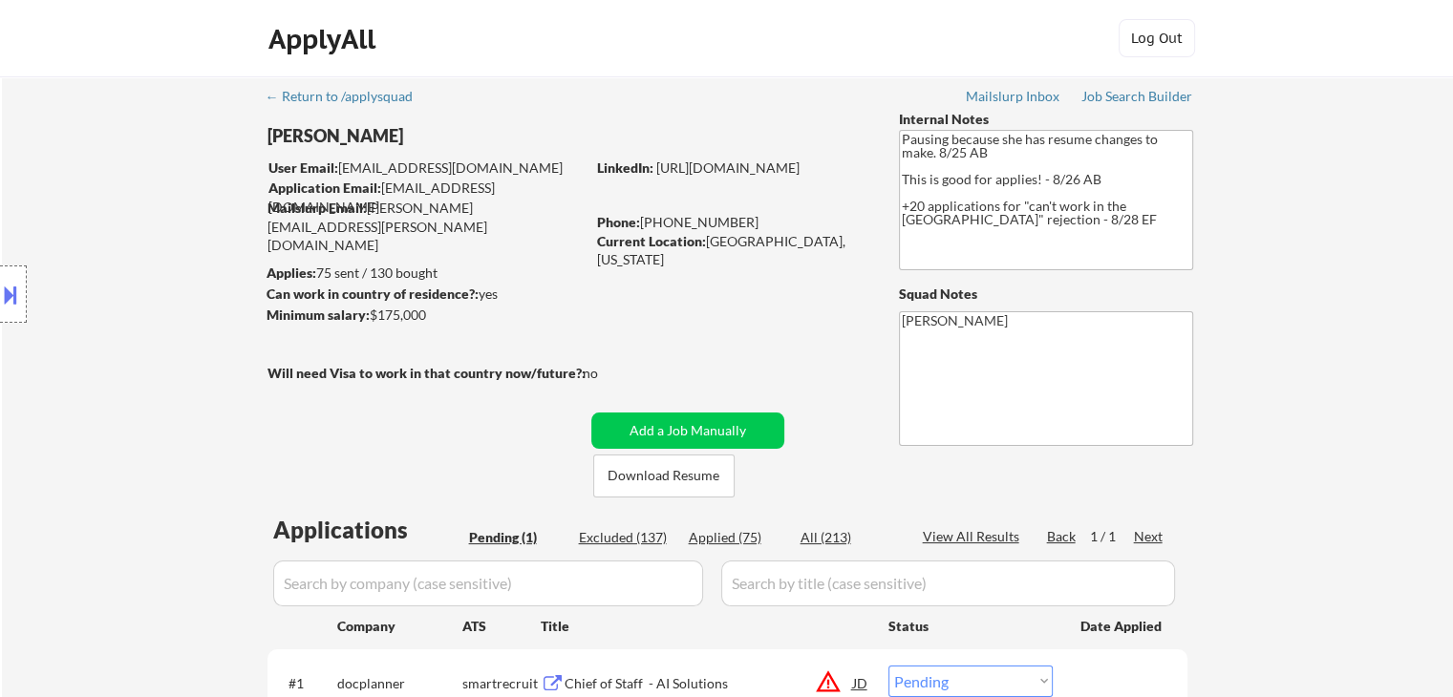
click at [197, 281] on div "Location Inclusions: [GEOGRAPHIC_DATA], [GEOGRAPHIC_DATA] [GEOGRAPHIC_DATA], [G…" at bounding box center [171, 294] width 342 height 354
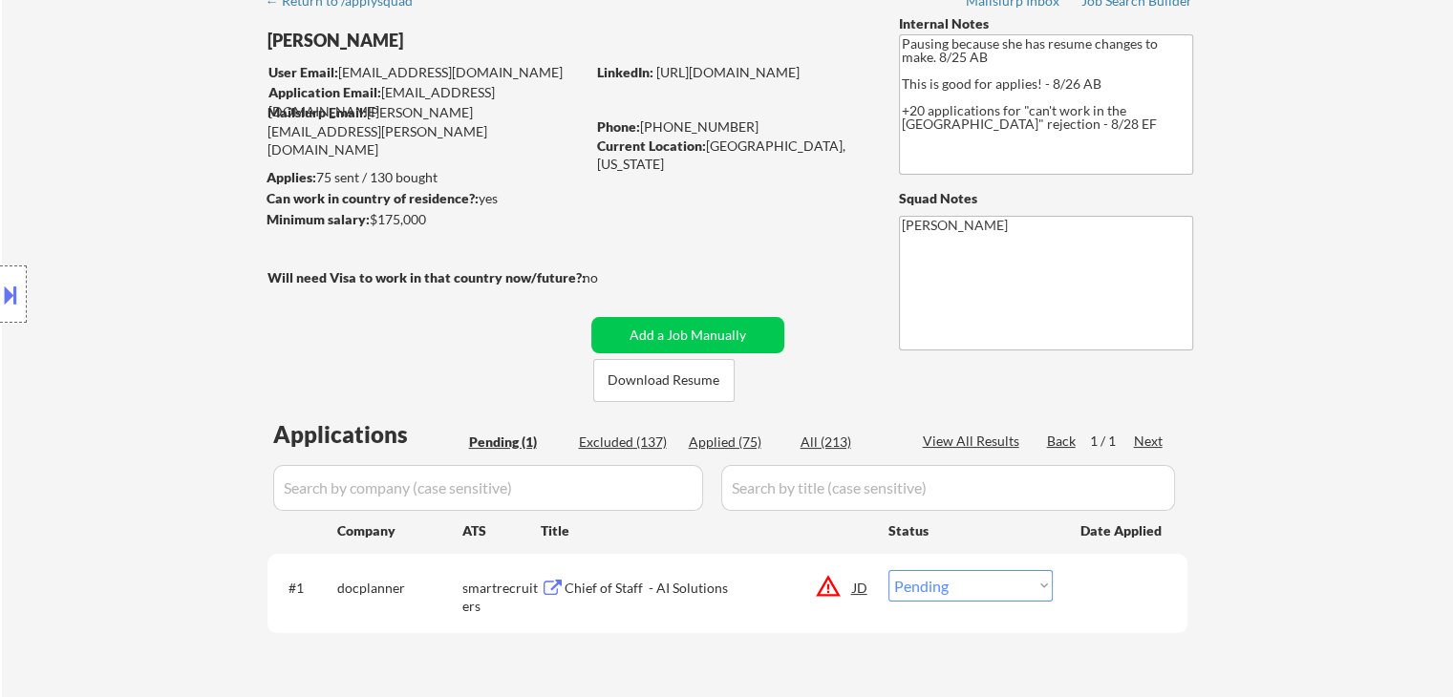
click at [180, 268] on div "Location Inclusions: [GEOGRAPHIC_DATA], [GEOGRAPHIC_DATA] [GEOGRAPHIC_DATA], [G…" at bounding box center [171, 294] width 342 height 354
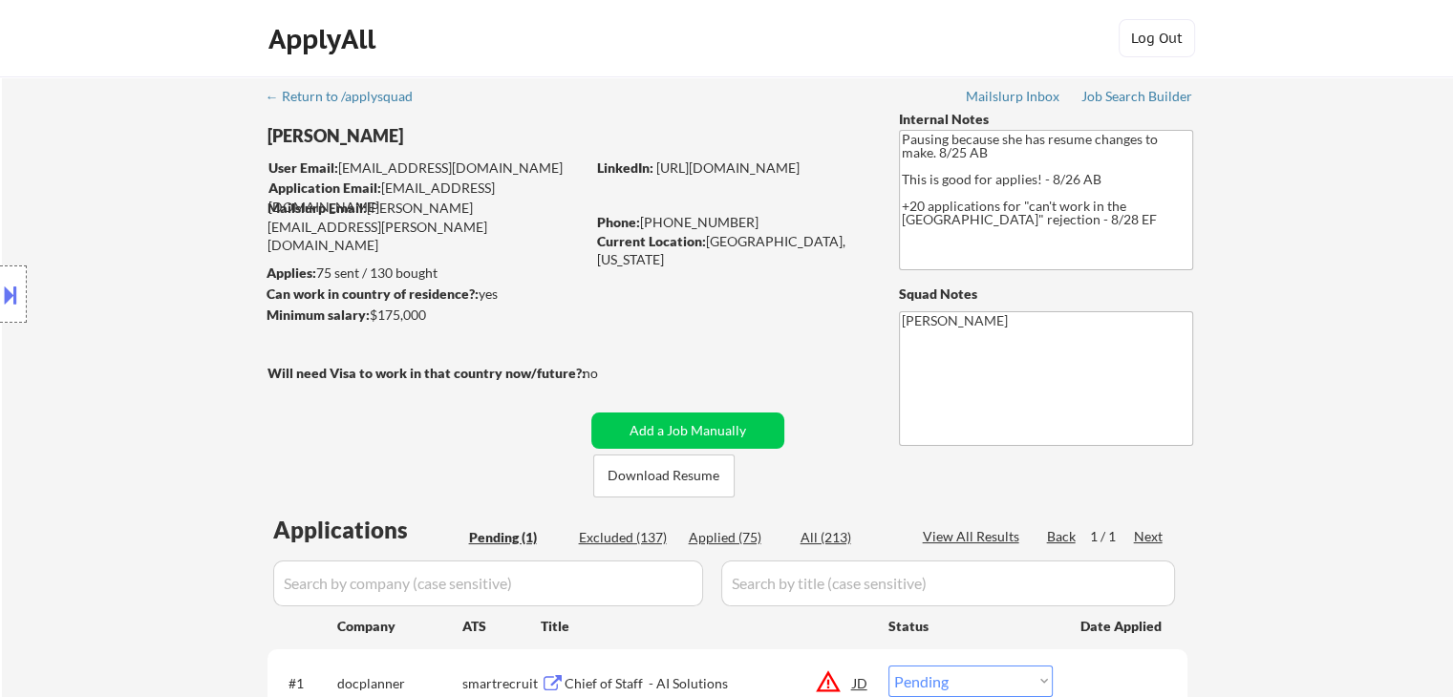
click at [190, 266] on div "Location Inclusions: [GEOGRAPHIC_DATA], [GEOGRAPHIC_DATA] [GEOGRAPHIC_DATA], [G…" at bounding box center [171, 294] width 342 height 354
click at [193, 266] on div "Location Inclusions: [GEOGRAPHIC_DATA], [GEOGRAPHIC_DATA] [GEOGRAPHIC_DATA], [G…" at bounding box center [171, 294] width 342 height 354
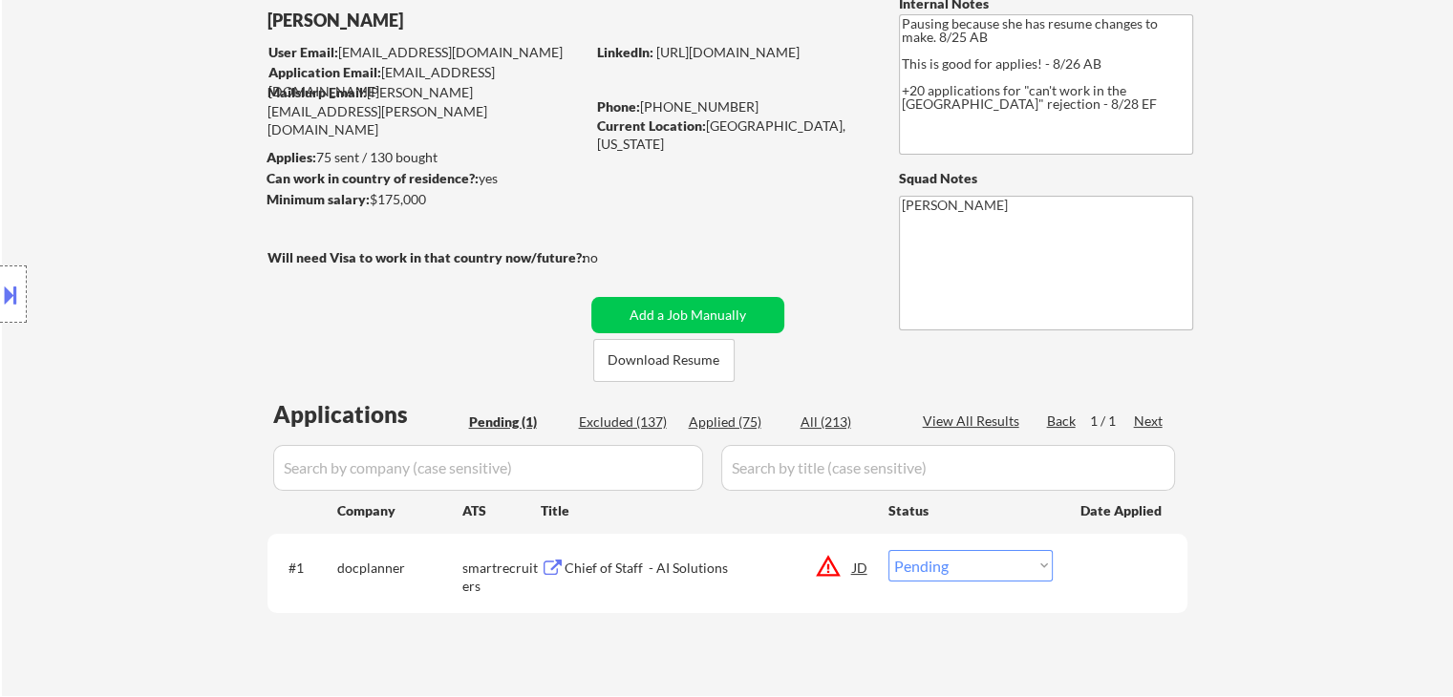
scroll to position [191, 0]
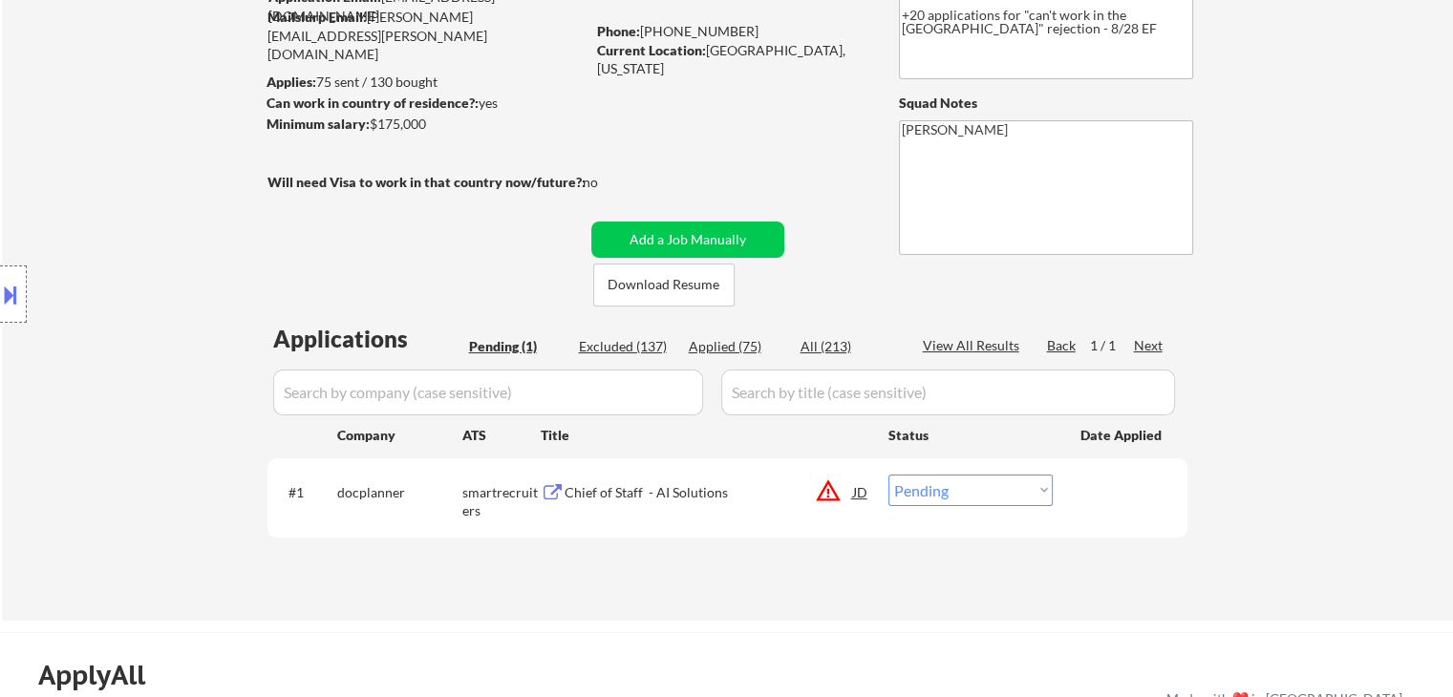
click at [180, 273] on div "Location Inclusions: [GEOGRAPHIC_DATA], [GEOGRAPHIC_DATA] [GEOGRAPHIC_DATA], [G…" at bounding box center [171, 294] width 342 height 354
click at [142, 280] on div "Location Inclusions: [GEOGRAPHIC_DATA], [GEOGRAPHIC_DATA] [GEOGRAPHIC_DATA], [G…" at bounding box center [171, 294] width 342 height 354
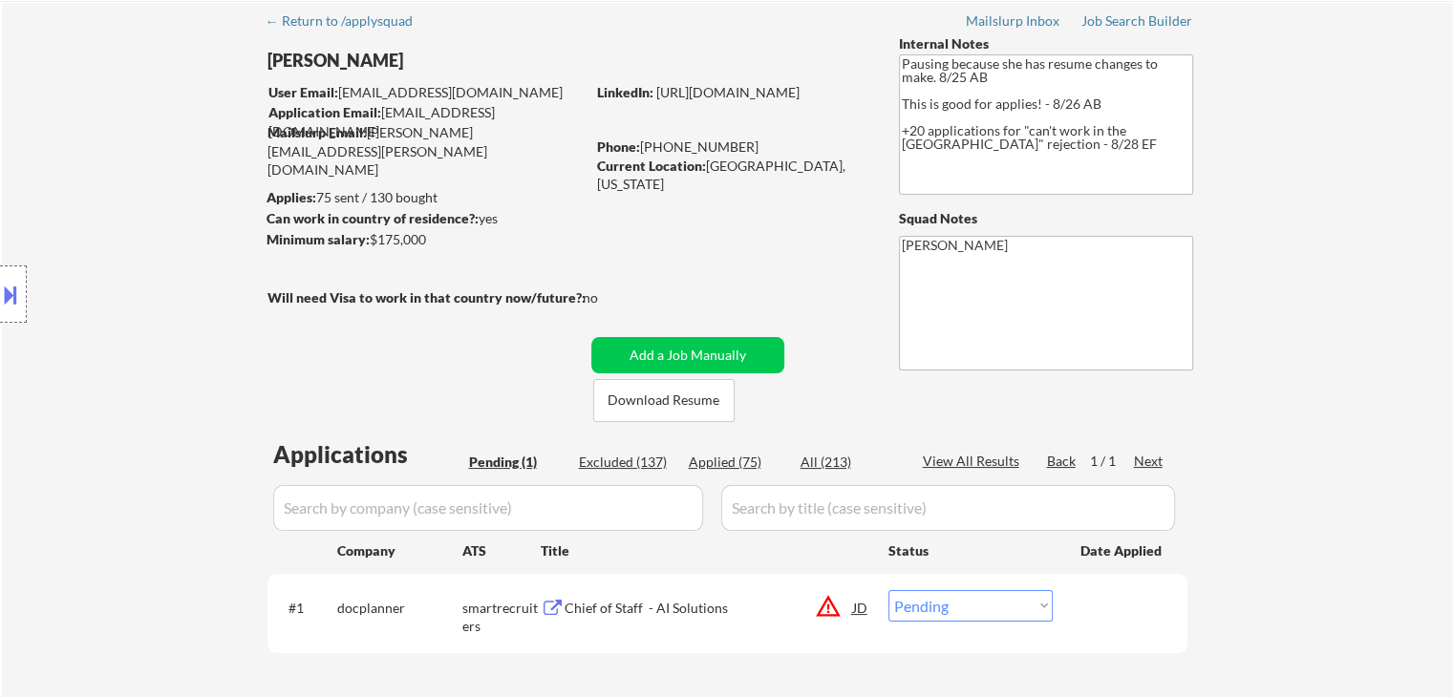
scroll to position [0, 0]
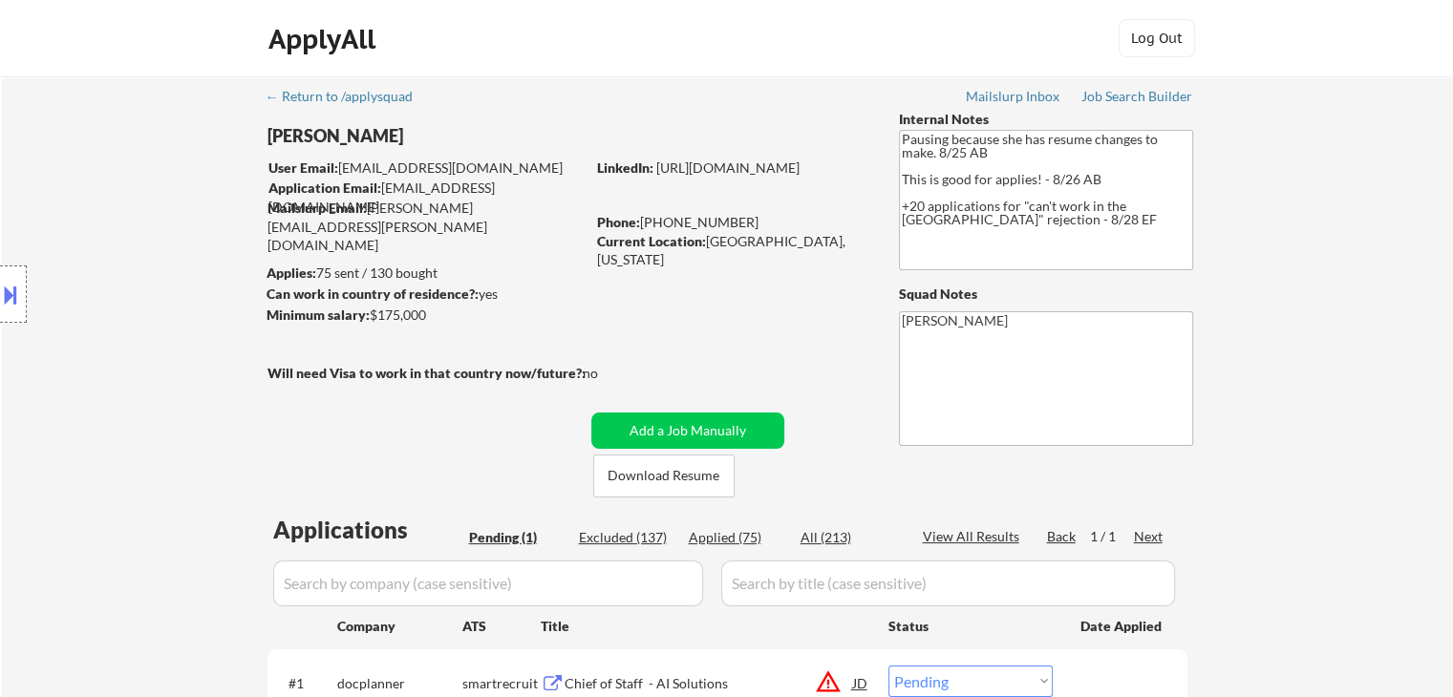
click at [141, 279] on div "Location Inclusions: [GEOGRAPHIC_DATA], [GEOGRAPHIC_DATA] [GEOGRAPHIC_DATA], [G…" at bounding box center [171, 294] width 342 height 354
drag, startPoint x: 96, startPoint y: 265, endPoint x: 93, endPoint y: 252, distance: 13.0
click at [97, 265] on div "Location Inclusions: [GEOGRAPHIC_DATA], [GEOGRAPHIC_DATA] [GEOGRAPHIC_DATA], [G…" at bounding box center [171, 294] width 342 height 354
click at [99, 221] on div "Location Inclusions: [GEOGRAPHIC_DATA], [GEOGRAPHIC_DATA] [GEOGRAPHIC_DATA], [G…" at bounding box center [171, 294] width 342 height 354
click at [111, 216] on div "Location Inclusions: [GEOGRAPHIC_DATA], [GEOGRAPHIC_DATA] [GEOGRAPHIC_DATA], [G…" at bounding box center [171, 294] width 342 height 354
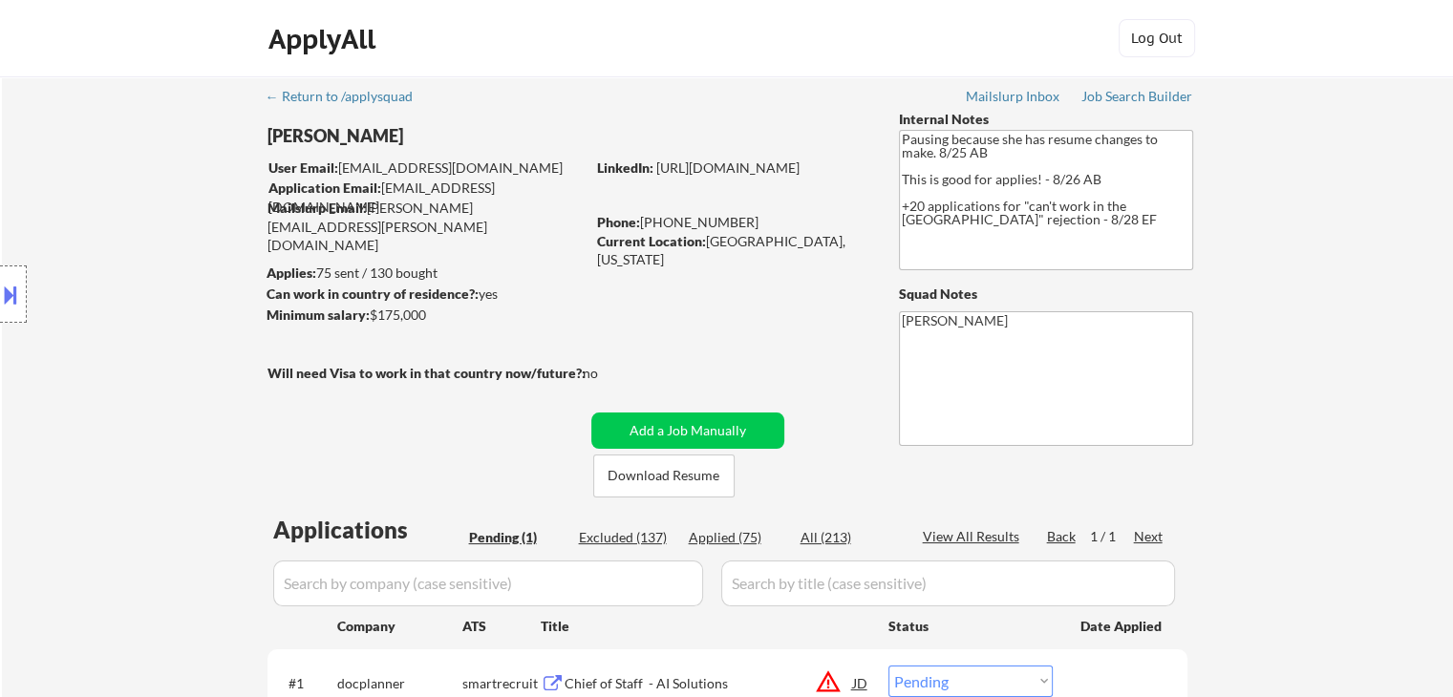
click at [111, 209] on div "Location Inclusions: [GEOGRAPHIC_DATA], [GEOGRAPHIC_DATA] [GEOGRAPHIC_DATA], [G…" at bounding box center [171, 294] width 342 height 354
click at [113, 209] on div "Location Inclusions: [GEOGRAPHIC_DATA], [GEOGRAPHIC_DATA] [GEOGRAPHIC_DATA], [G…" at bounding box center [171, 294] width 342 height 354
click at [111, 207] on div "Location Inclusions: [GEOGRAPHIC_DATA], [GEOGRAPHIC_DATA] [GEOGRAPHIC_DATA], [G…" at bounding box center [171, 294] width 342 height 354
click at [110, 223] on div "Location Inclusions: [GEOGRAPHIC_DATA], [GEOGRAPHIC_DATA] [GEOGRAPHIC_DATA], [G…" at bounding box center [171, 294] width 342 height 354
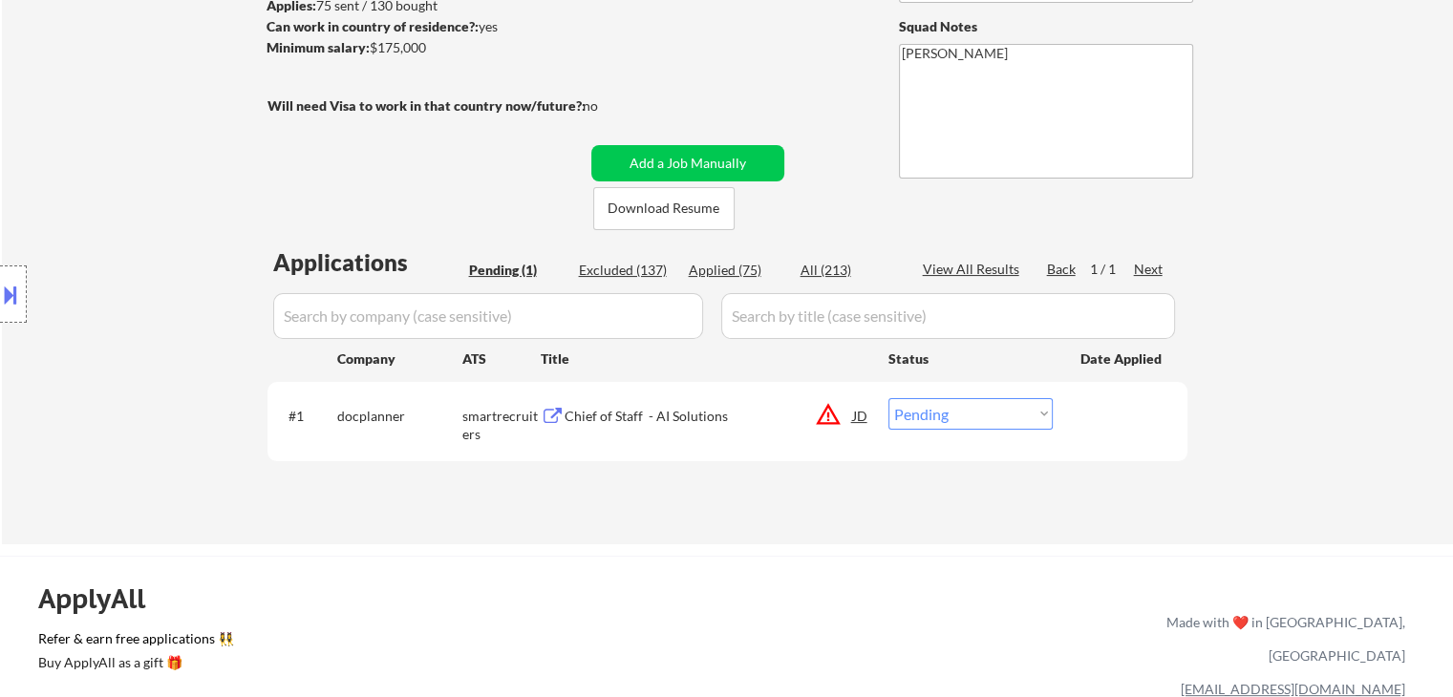
scroll to position [382, 0]
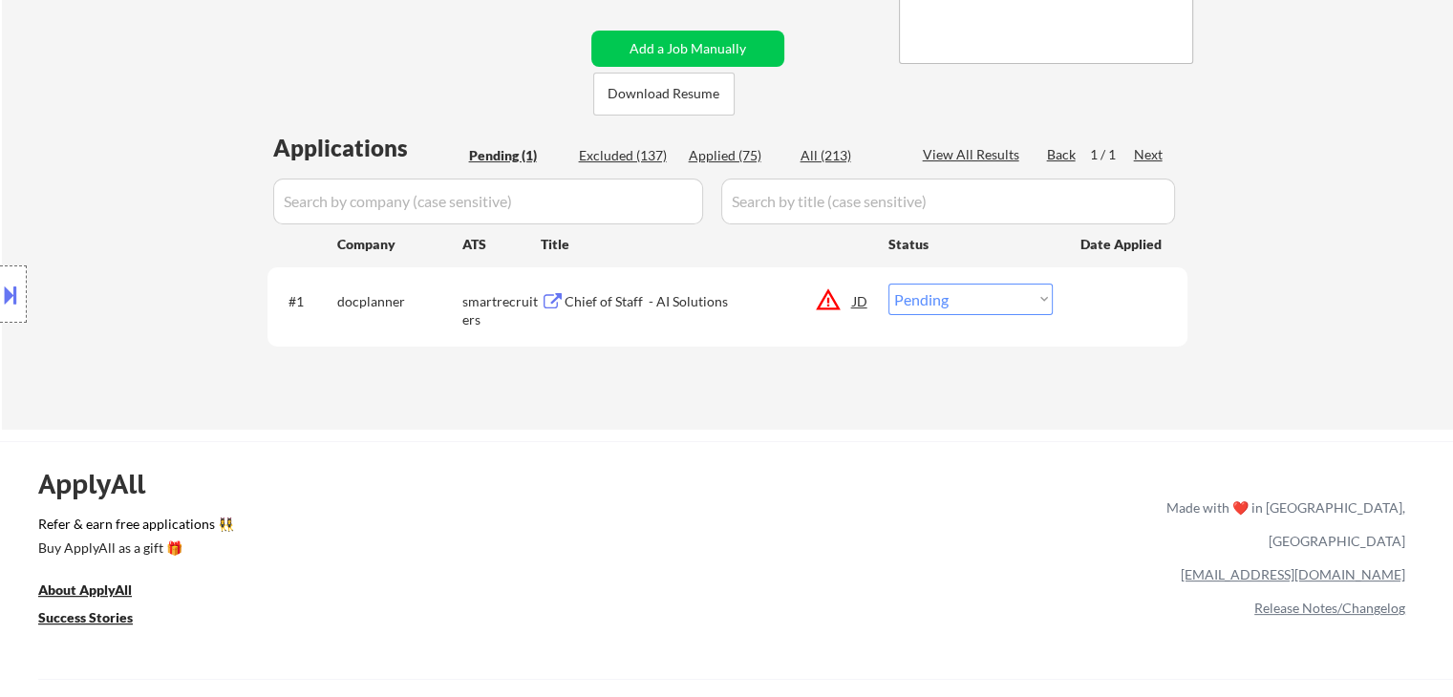
click at [123, 234] on div "Location Inclusions: [GEOGRAPHIC_DATA], [GEOGRAPHIC_DATA] [GEOGRAPHIC_DATA], [G…" at bounding box center [171, 294] width 342 height 354
click at [646, 299] on div "Chief of Staff - AI Solutions" at bounding box center [708, 301] width 288 height 19
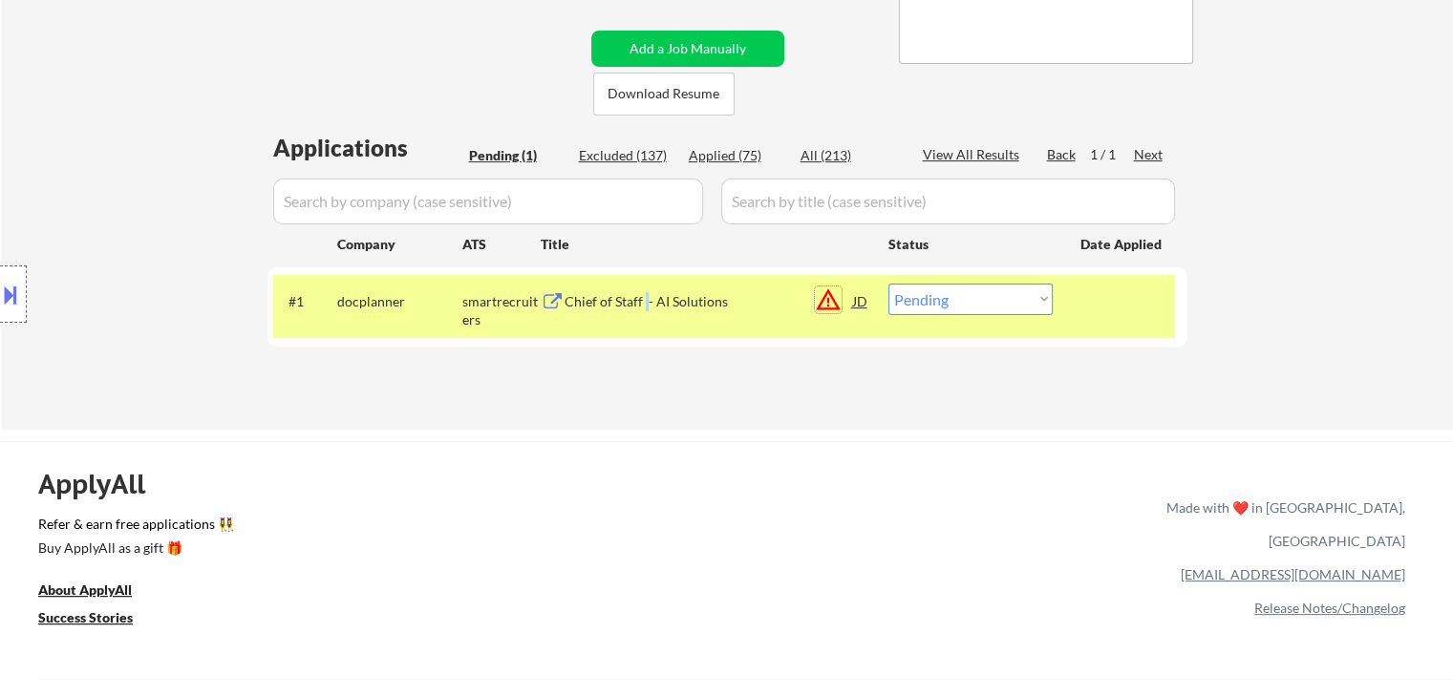
click at [840, 291] on button "warning_amber" at bounding box center [828, 300] width 27 height 27
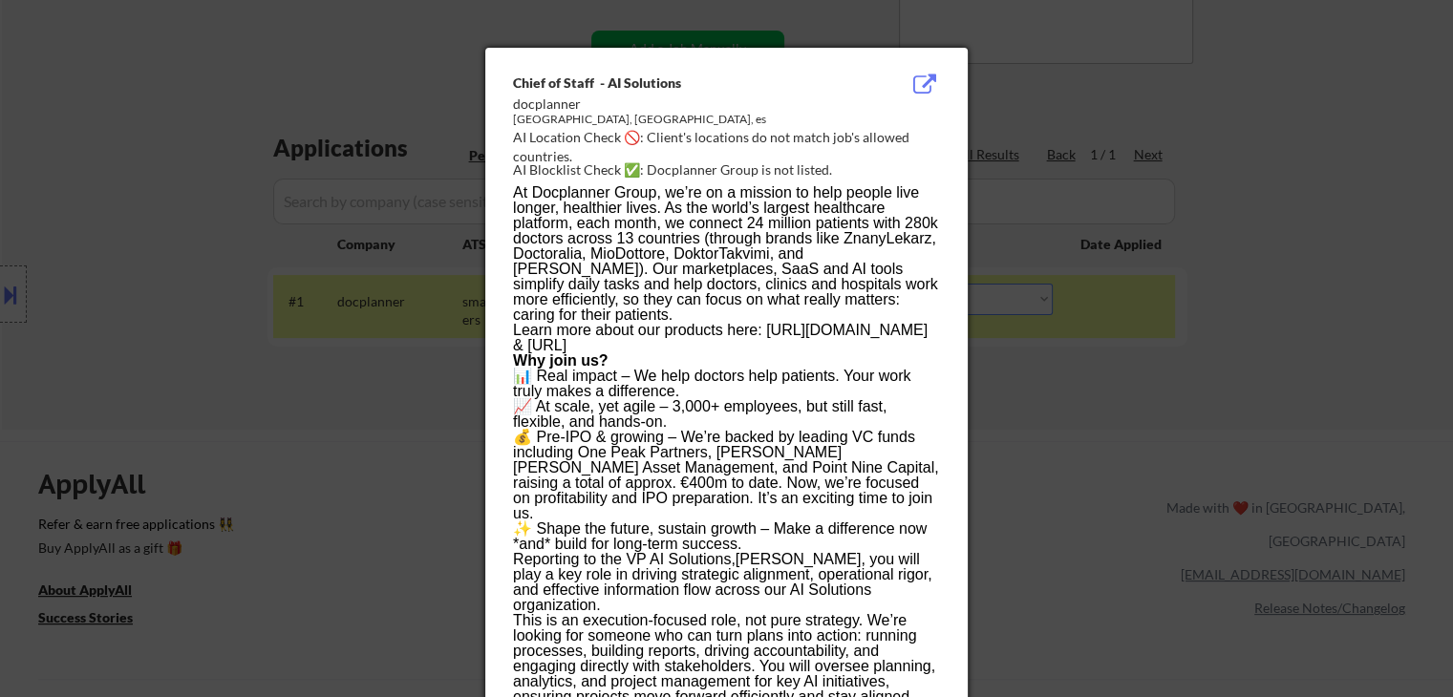
click at [1356, 193] on div at bounding box center [726, 348] width 1453 height 697
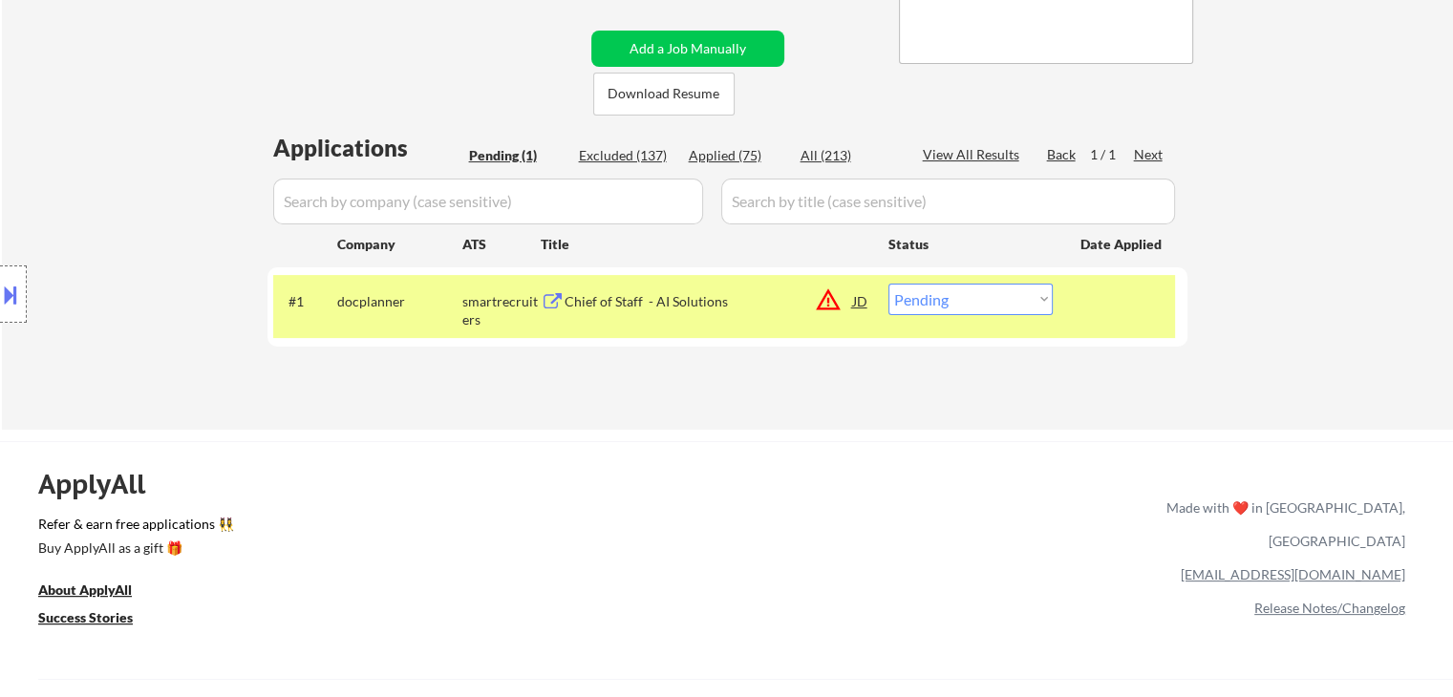
click at [821, 303] on button "warning_amber" at bounding box center [828, 300] width 27 height 27
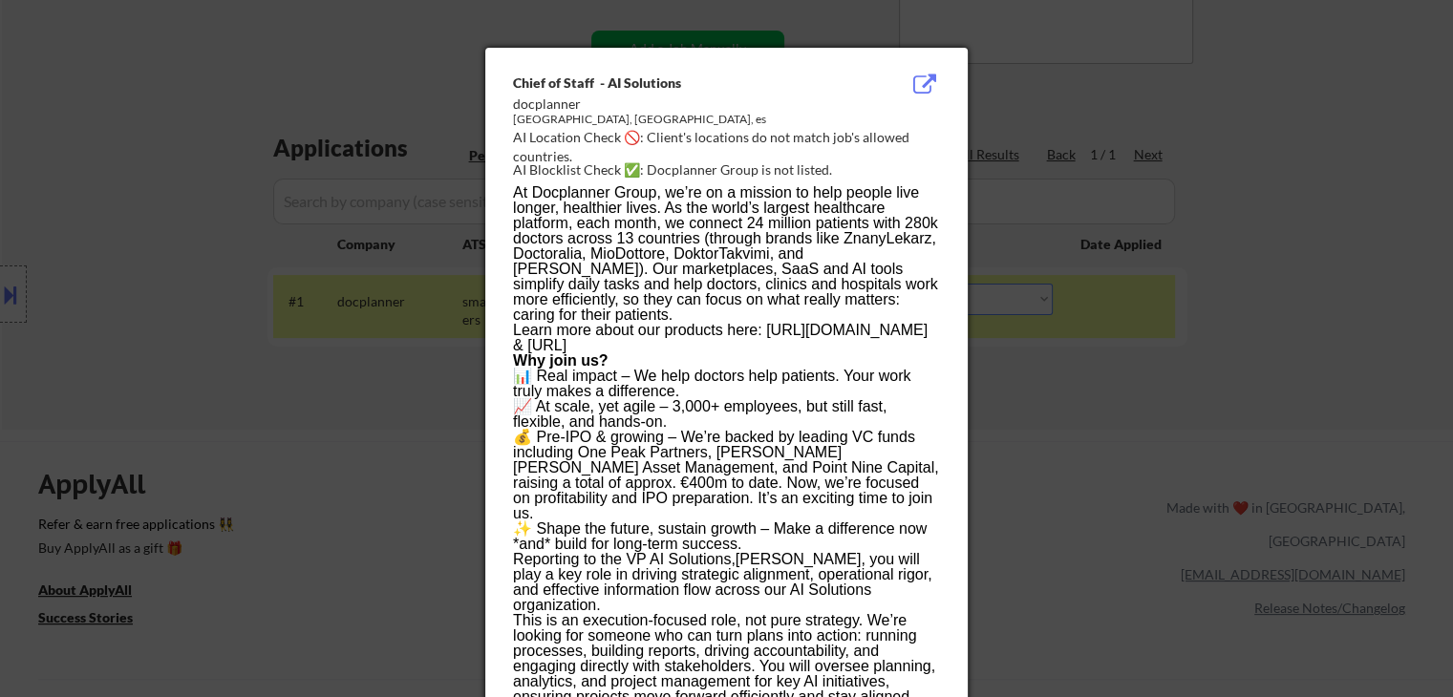
drag, startPoint x: 1091, startPoint y: 266, endPoint x: 741, endPoint y: 207, distance: 354.6
click at [1091, 264] on div at bounding box center [726, 348] width 1453 height 697
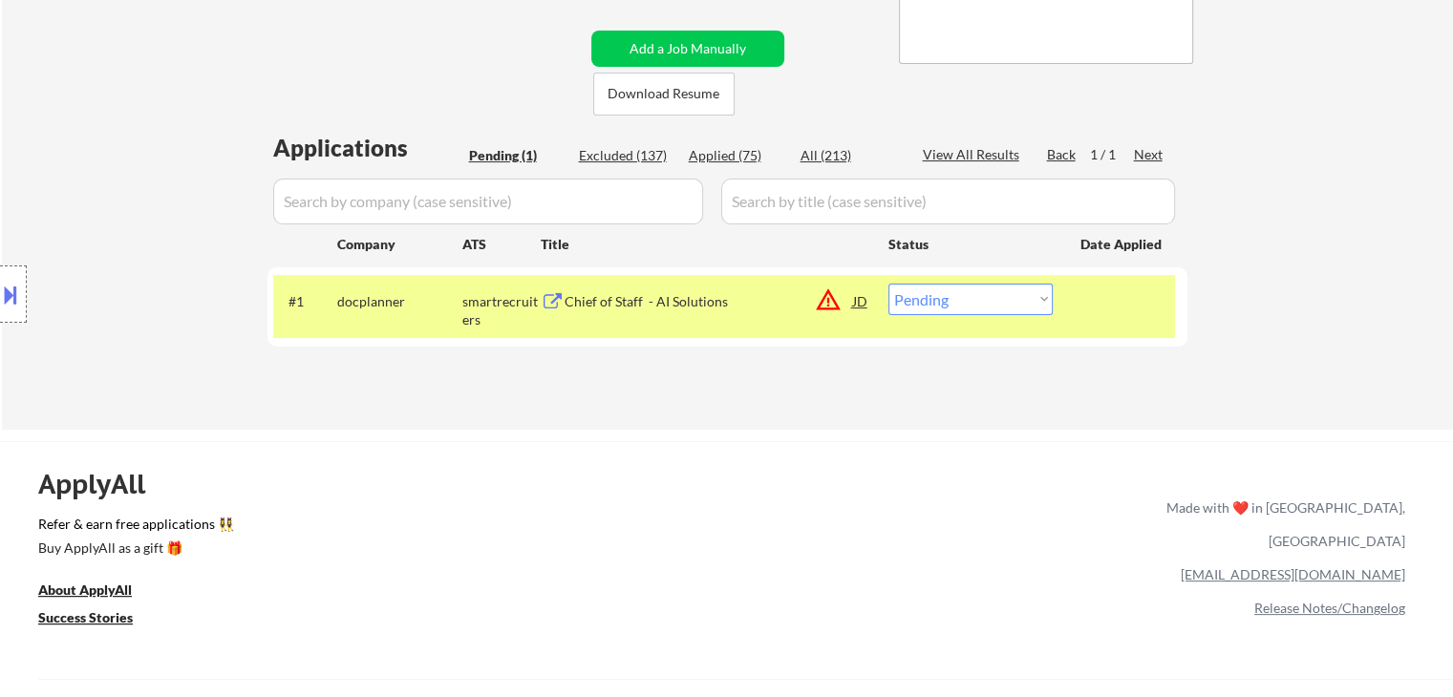
click at [604, 295] on div "Chief of Staff - AI Solutions" at bounding box center [708, 301] width 288 height 19
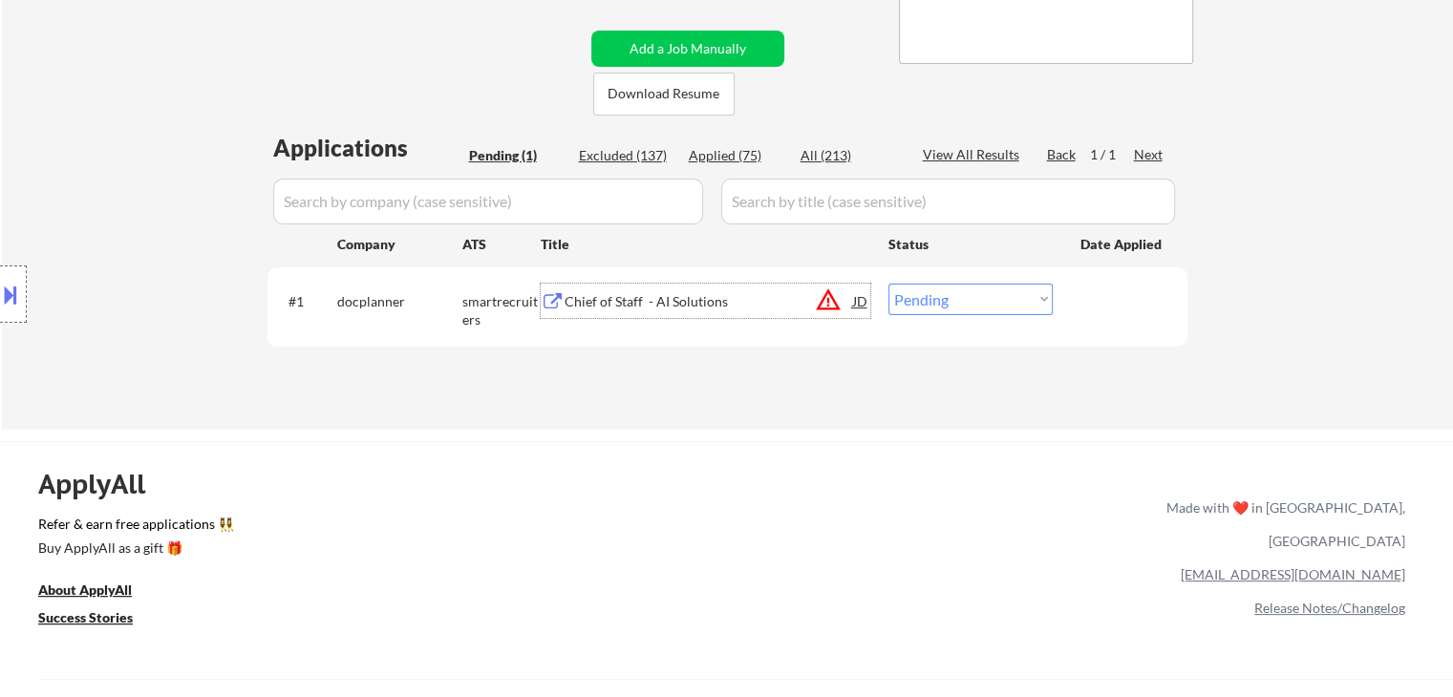
click at [133, 246] on div "Location Inclusions: [GEOGRAPHIC_DATA], [GEOGRAPHIC_DATA] [GEOGRAPHIC_DATA], [G…" at bounding box center [171, 294] width 342 height 354
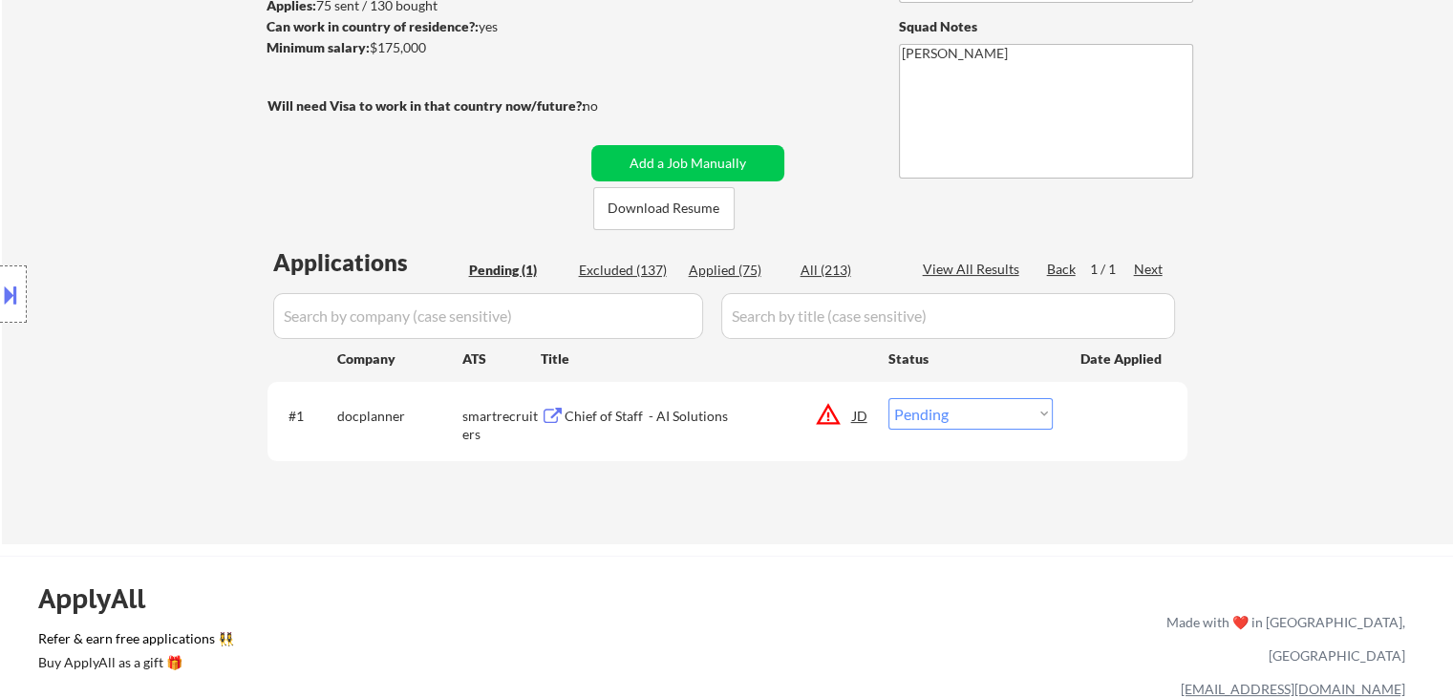
scroll to position [96, 0]
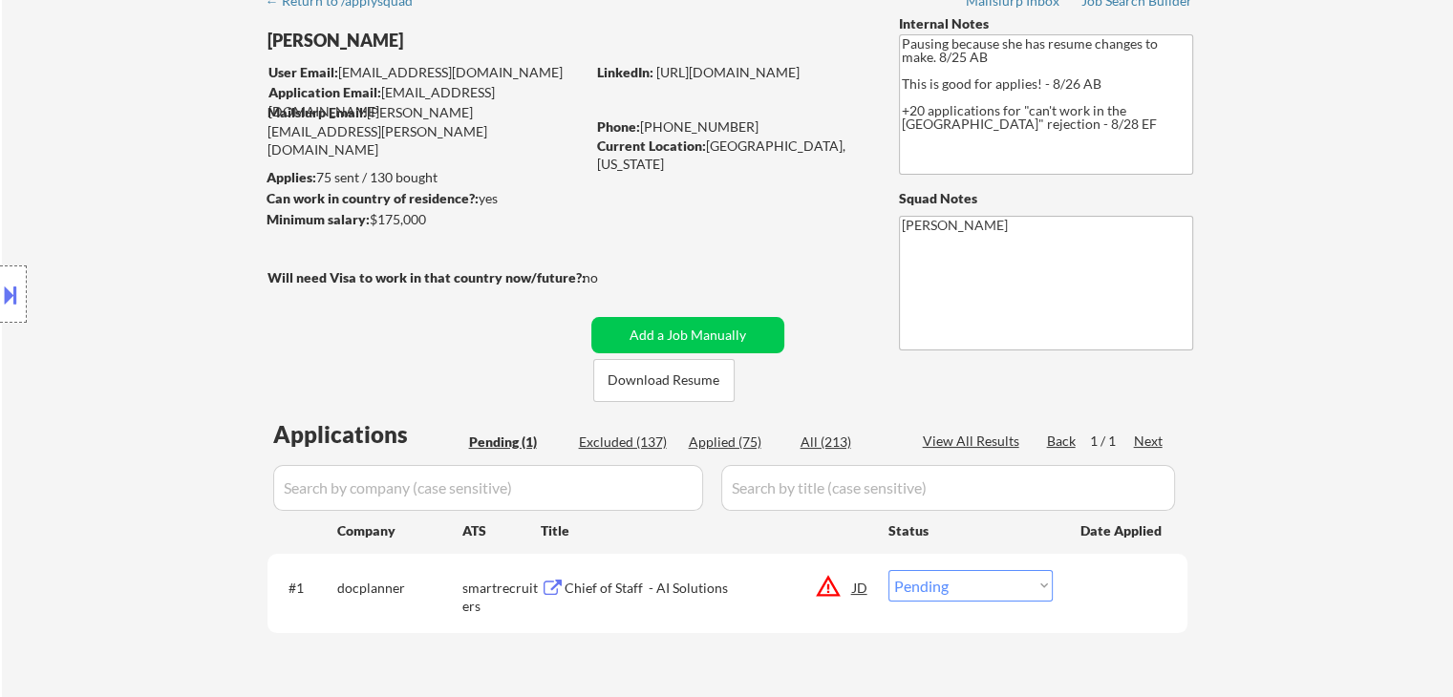
click at [146, 283] on div "Location Inclusions: [GEOGRAPHIC_DATA], [GEOGRAPHIC_DATA] [GEOGRAPHIC_DATA], [G…" at bounding box center [171, 294] width 342 height 354
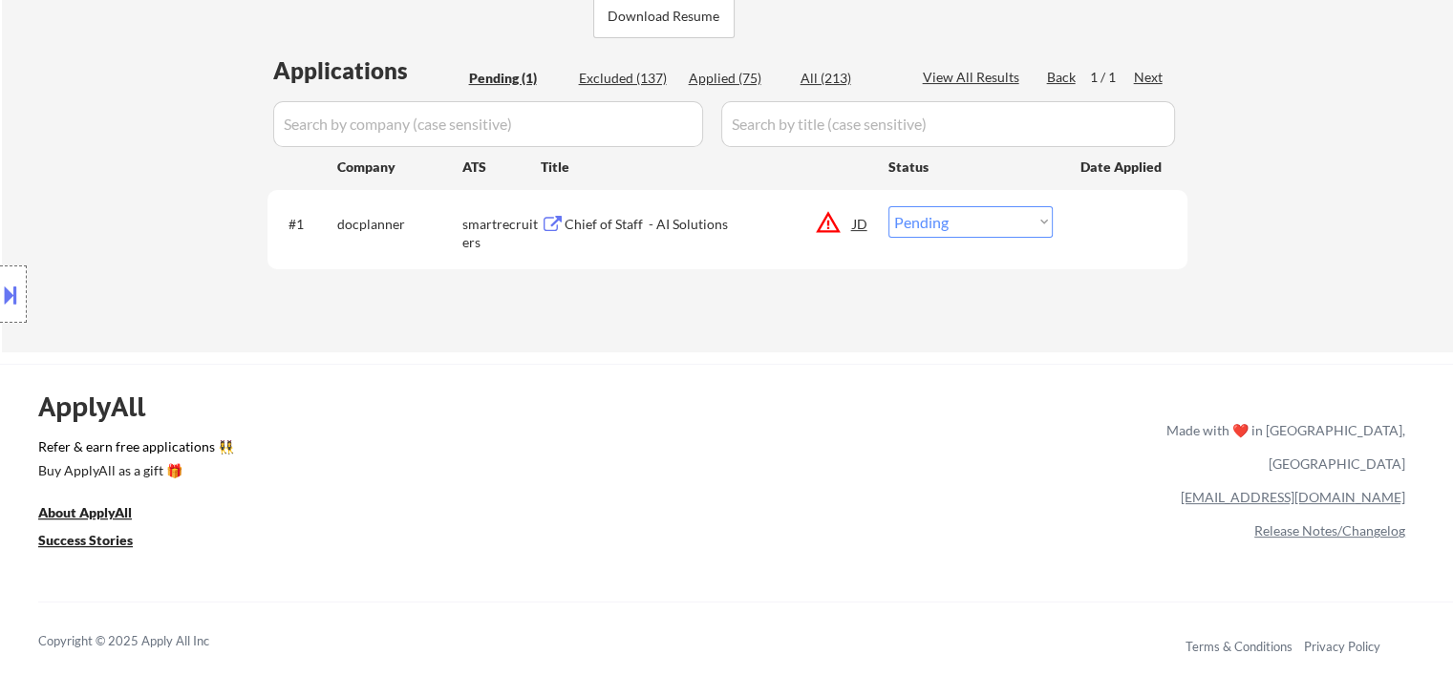
scroll to position [478, 0]
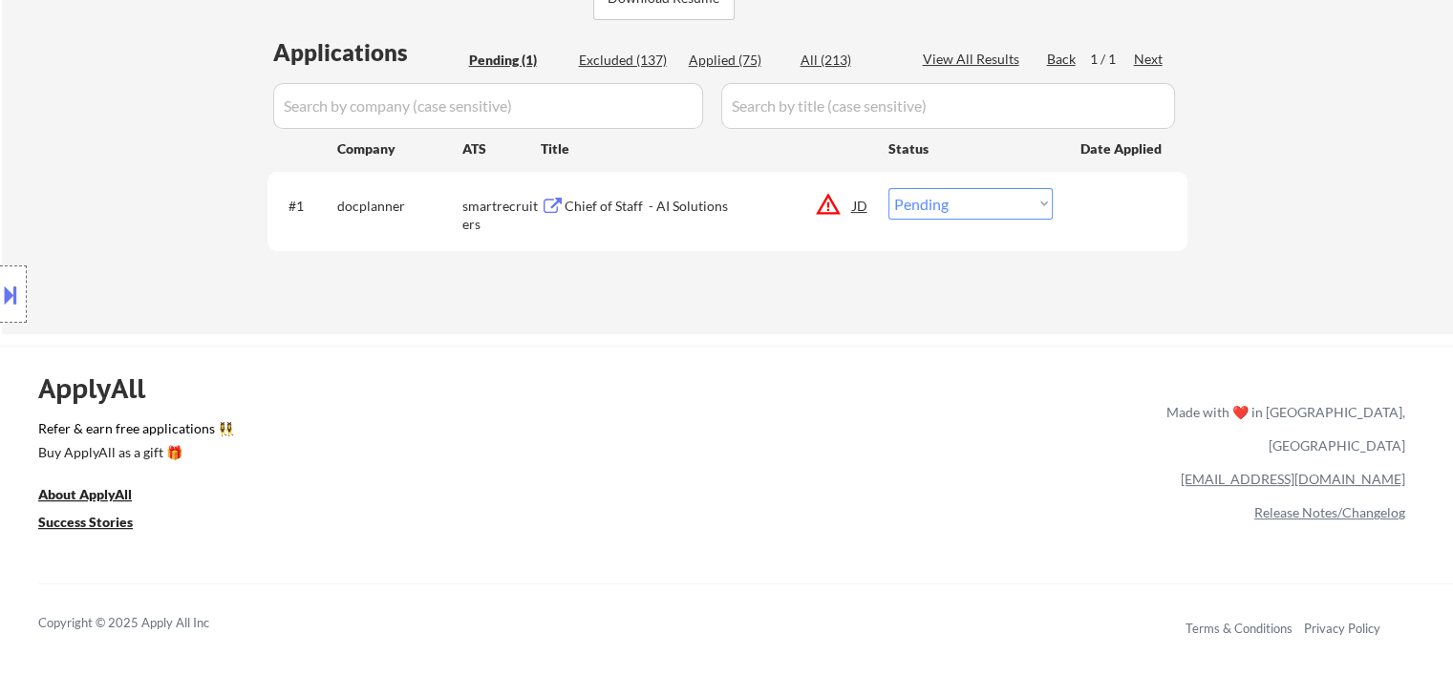
click at [59, 155] on div "Location Inclusions: [GEOGRAPHIC_DATA], [GEOGRAPHIC_DATA] [GEOGRAPHIC_DATA], [G…" at bounding box center [171, 294] width 342 height 354
